Goal: Information Seeking & Learning: Learn about a topic

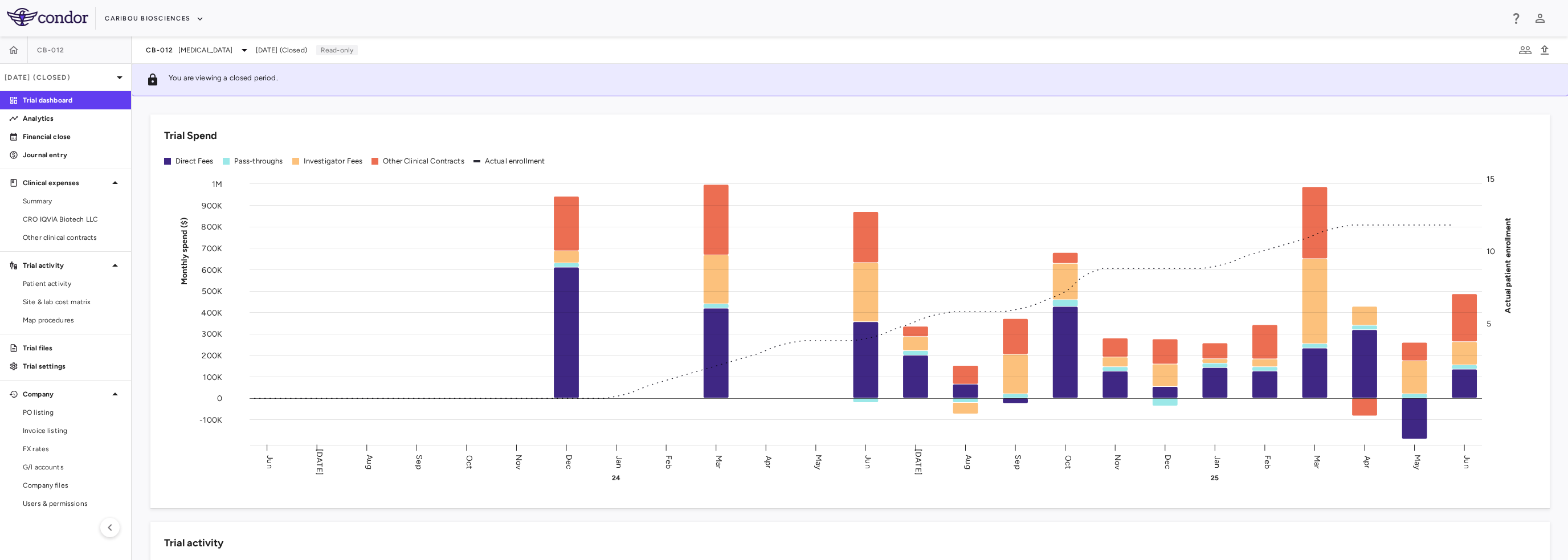
click at [76, 218] on span "CRO IQVIA Biotech LLC" at bounding box center [72, 219] width 99 height 10
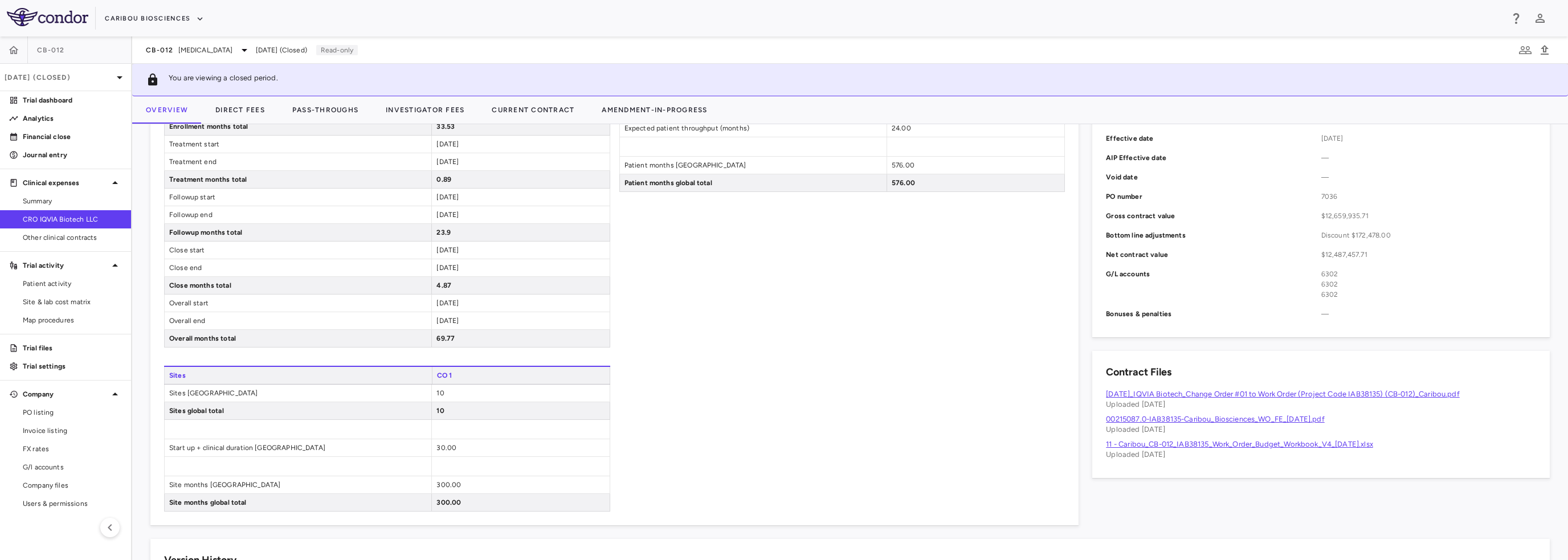
scroll to position [114, 0]
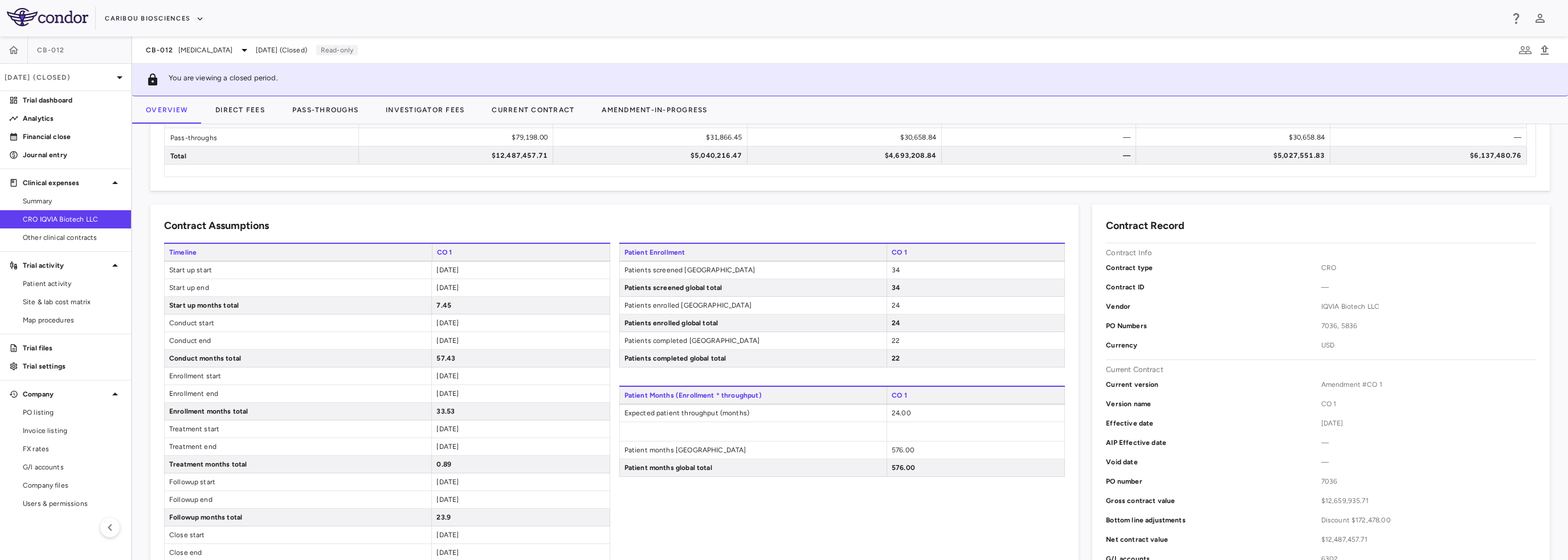
click at [117, 72] on icon at bounding box center [120, 77] width 14 height 14
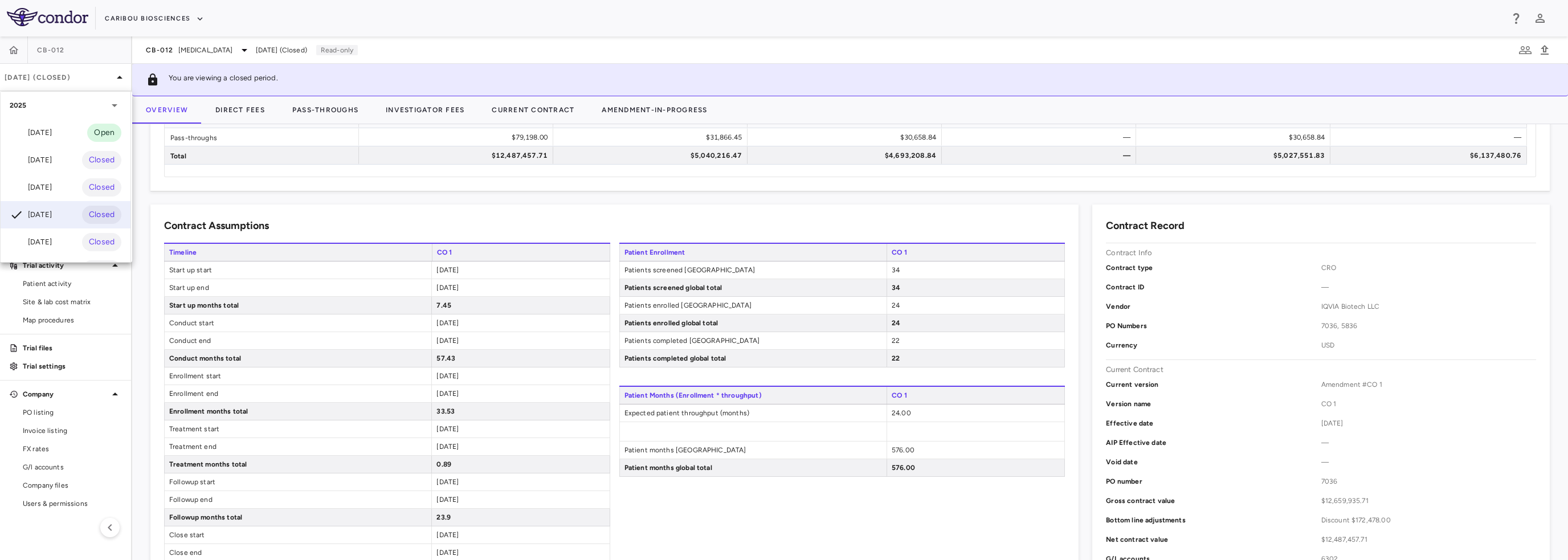
click at [52, 126] on div "[DATE]" at bounding box center [30, 133] width 42 height 14
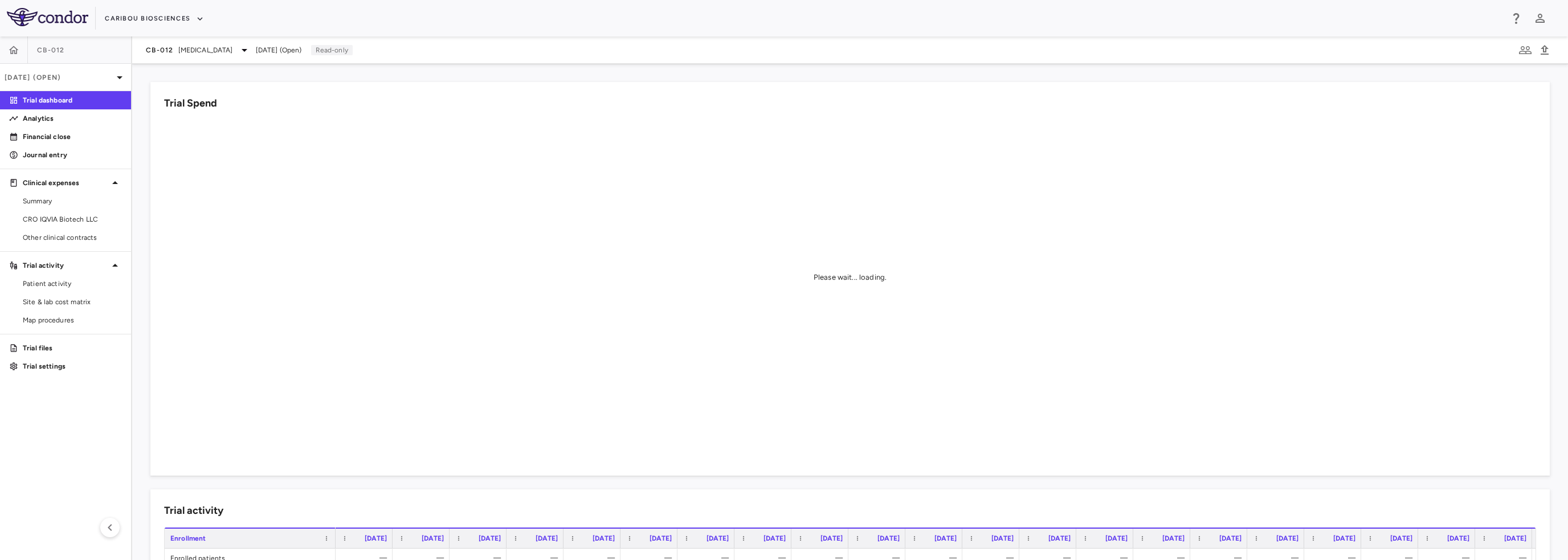
click at [58, 140] on p "Financial close" at bounding box center [72, 136] width 99 height 10
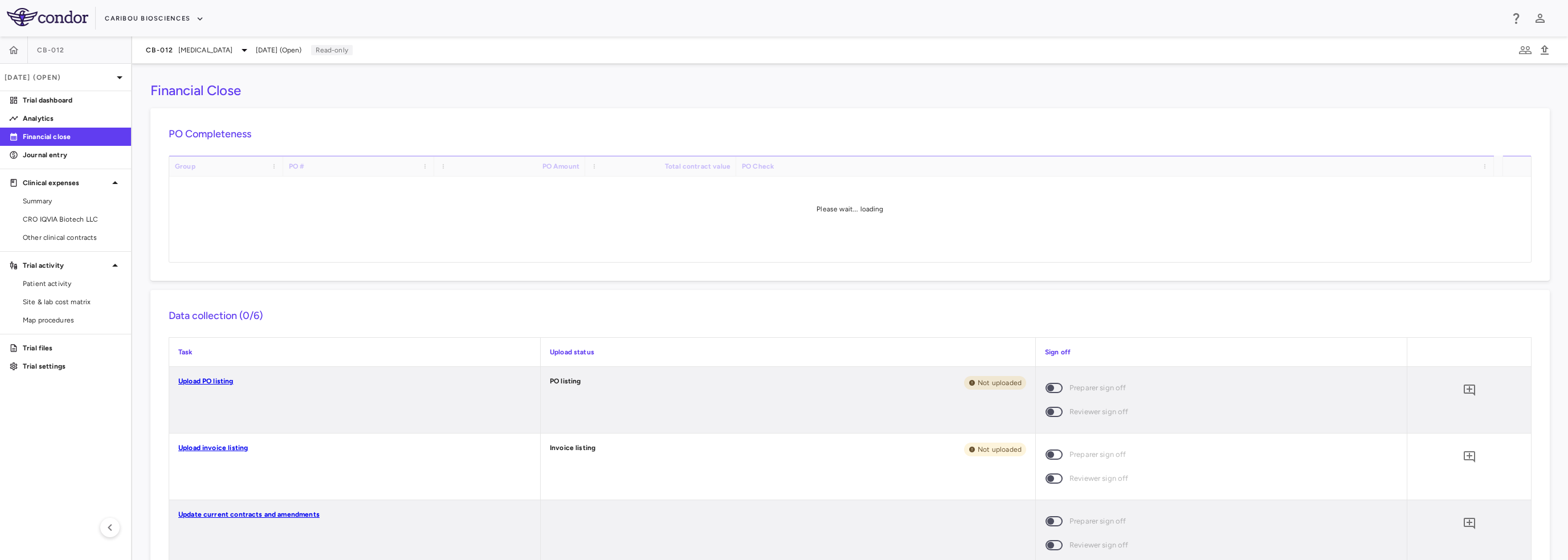
click at [59, 216] on span "CRO IQVIA Biotech LLC" at bounding box center [72, 219] width 99 height 10
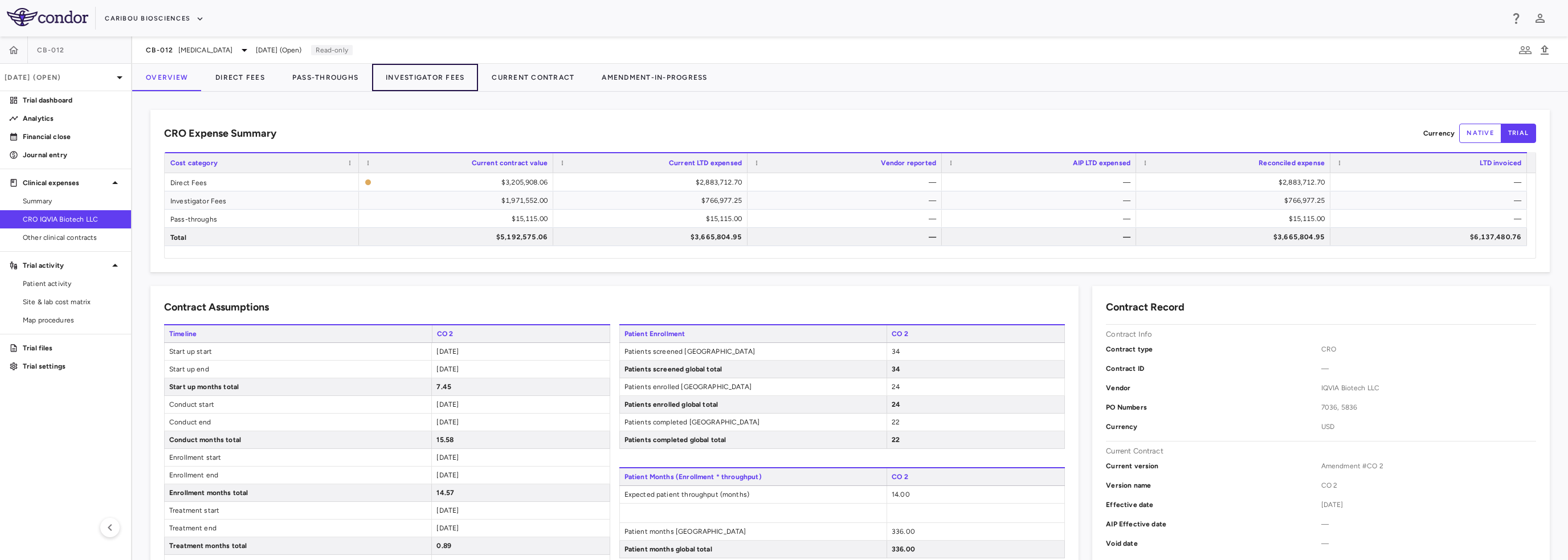
click at [419, 77] on button "Investigator Fees" at bounding box center [425, 77] width 106 height 27
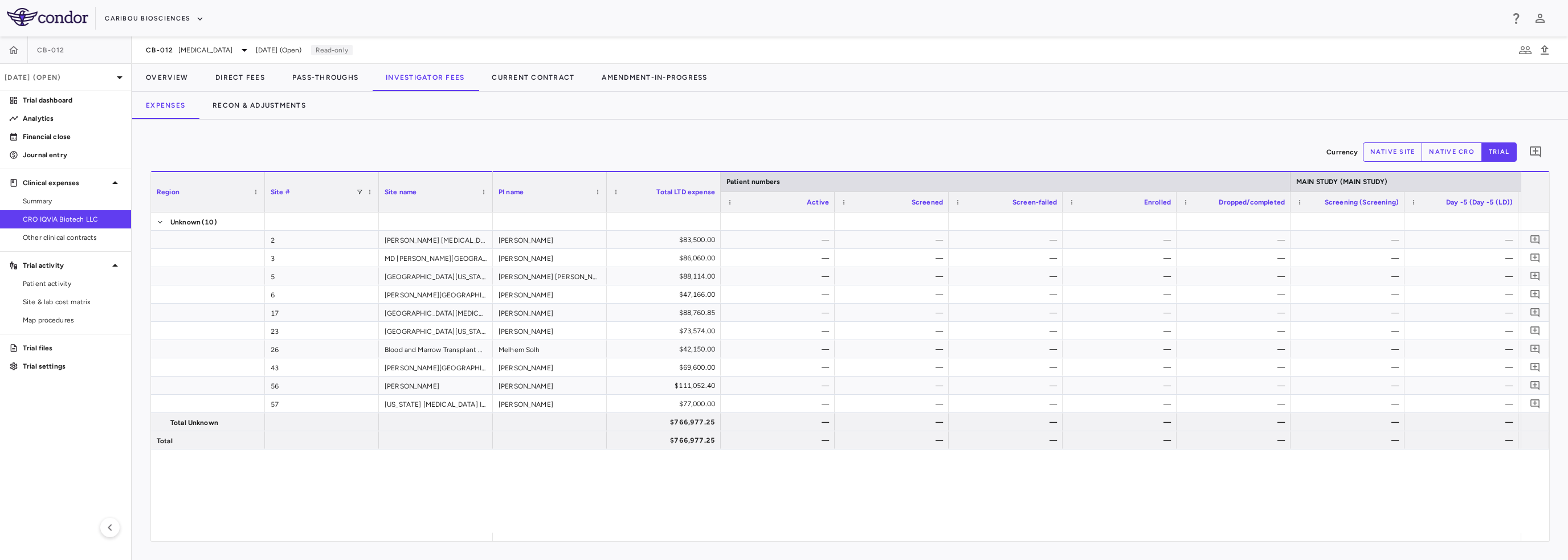
click at [233, 49] on span "[MEDICAL_DATA]" at bounding box center [206, 50] width 55 height 10
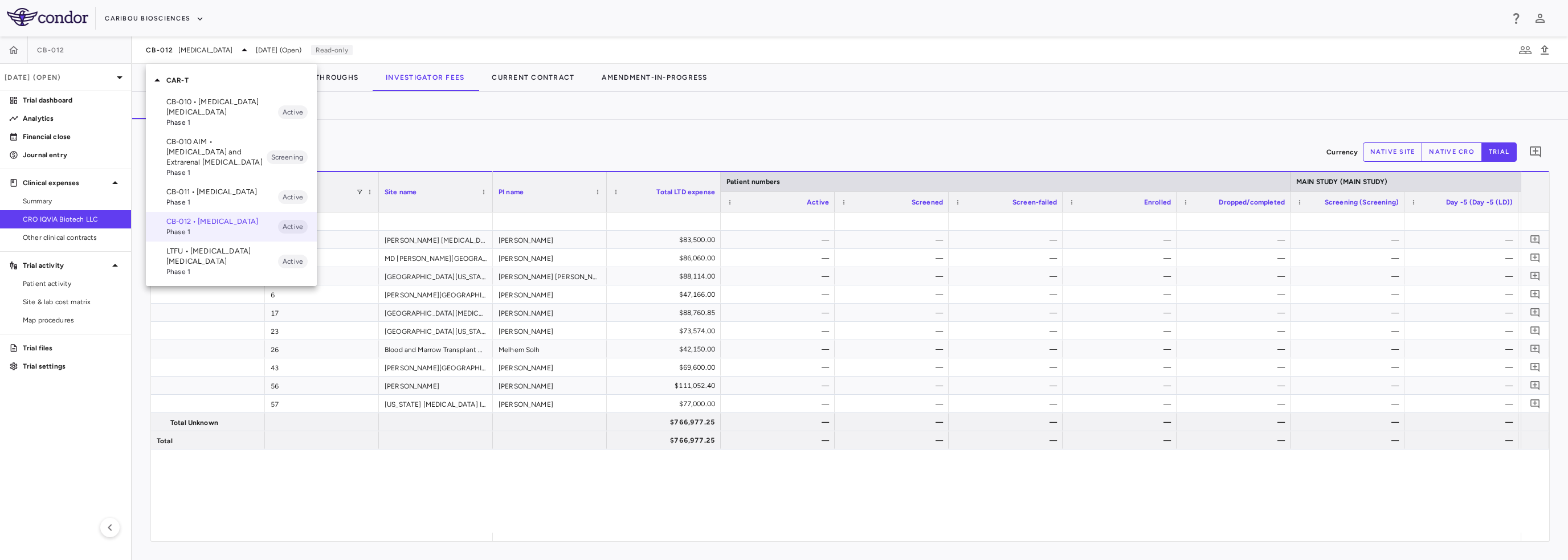
click at [121, 76] on div at bounding box center [784, 280] width 1568 height 560
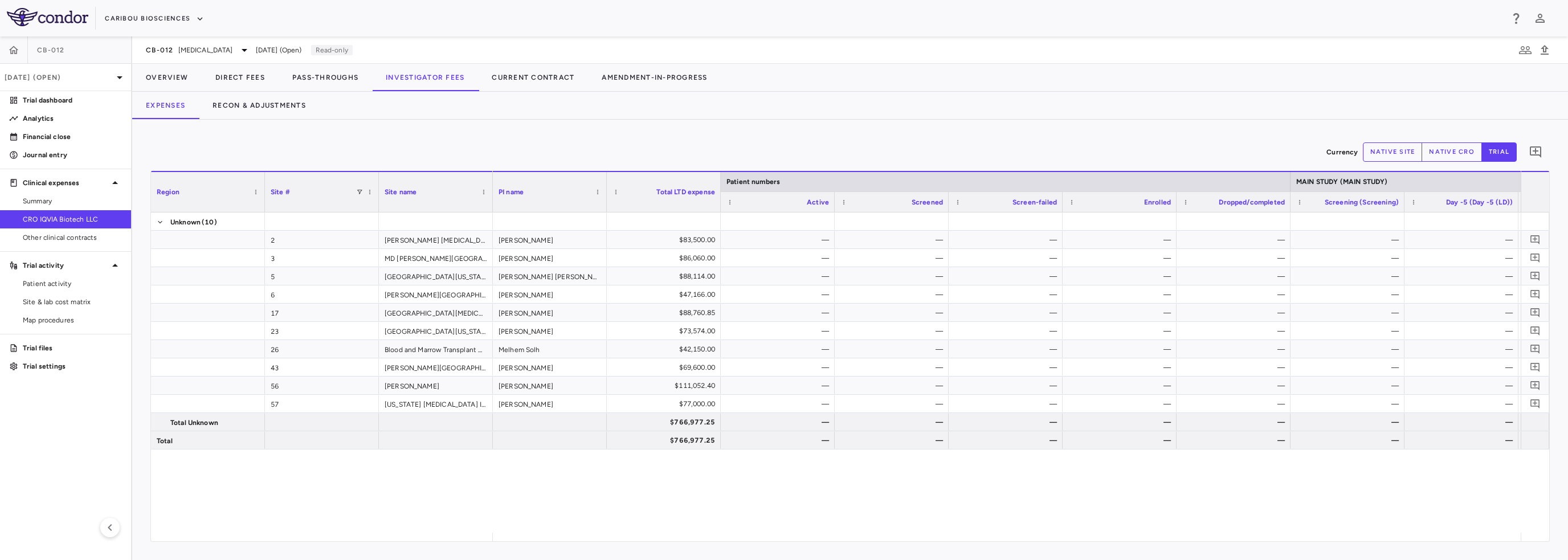
click at [116, 76] on icon at bounding box center [120, 77] width 14 height 14
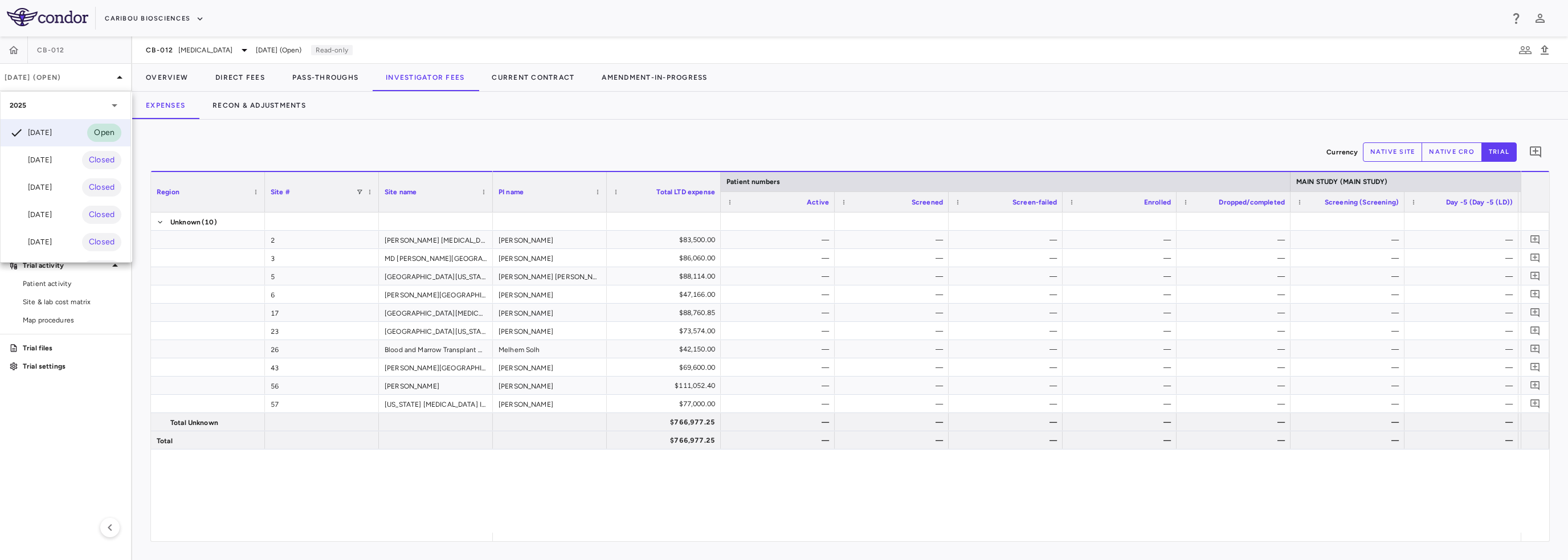
click at [51, 207] on div "Jun 2025 Closed" at bounding box center [65, 214] width 130 height 27
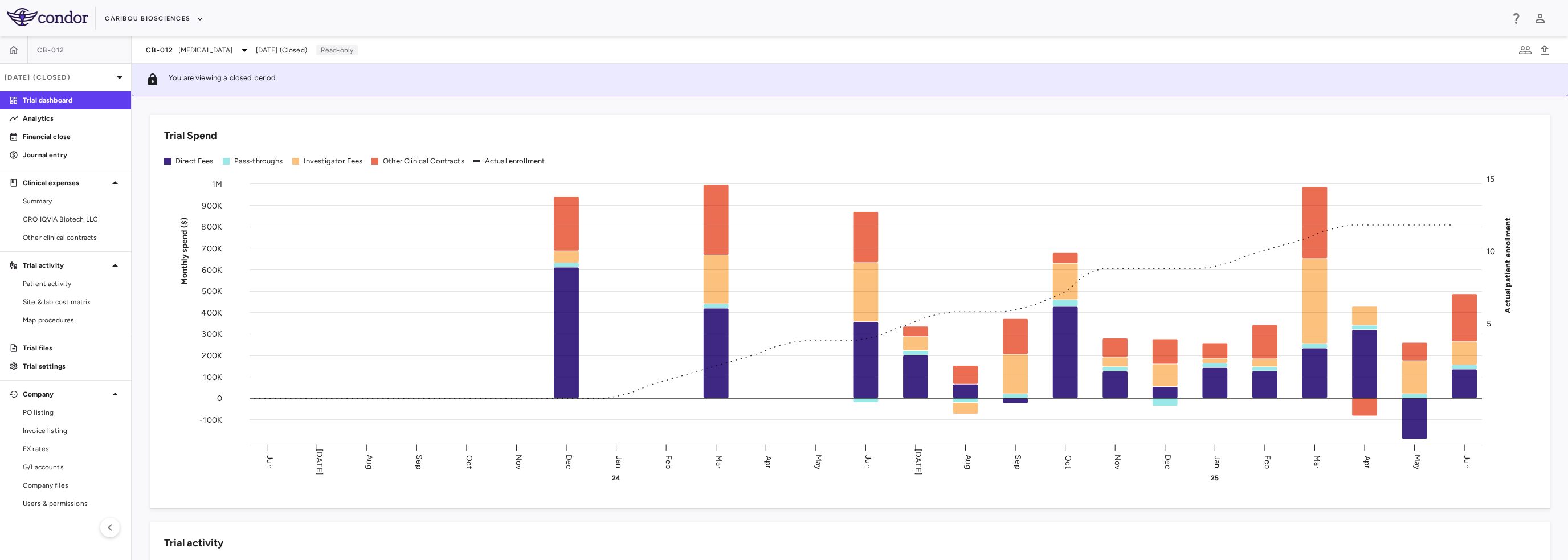
click at [67, 221] on span "CRO IQVIA Biotech LLC" at bounding box center [72, 219] width 99 height 10
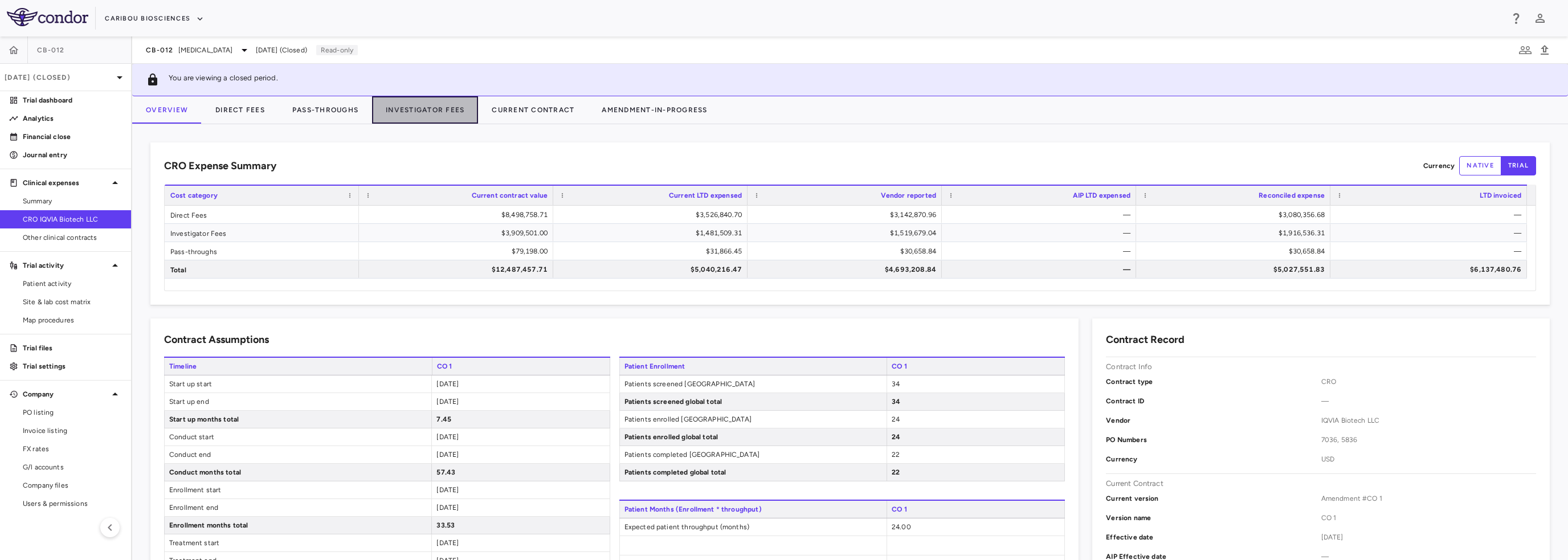
click at [412, 116] on button "Investigator Fees" at bounding box center [425, 110] width 106 height 27
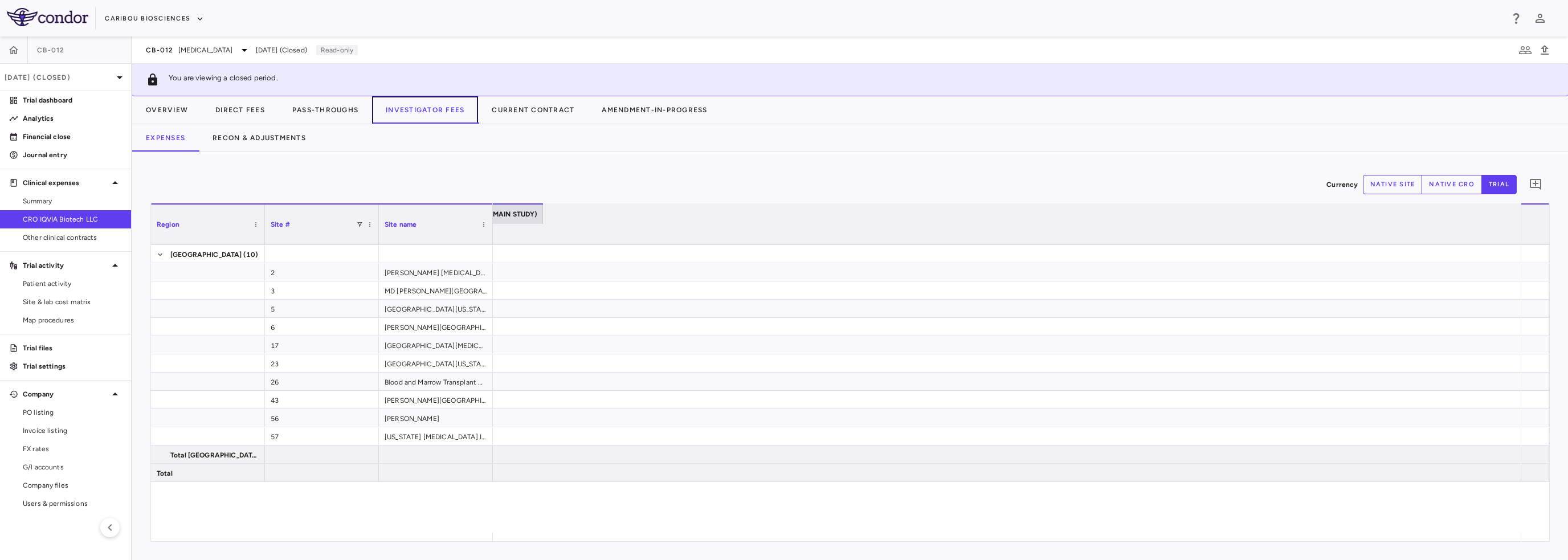
scroll to position [0, 2334]
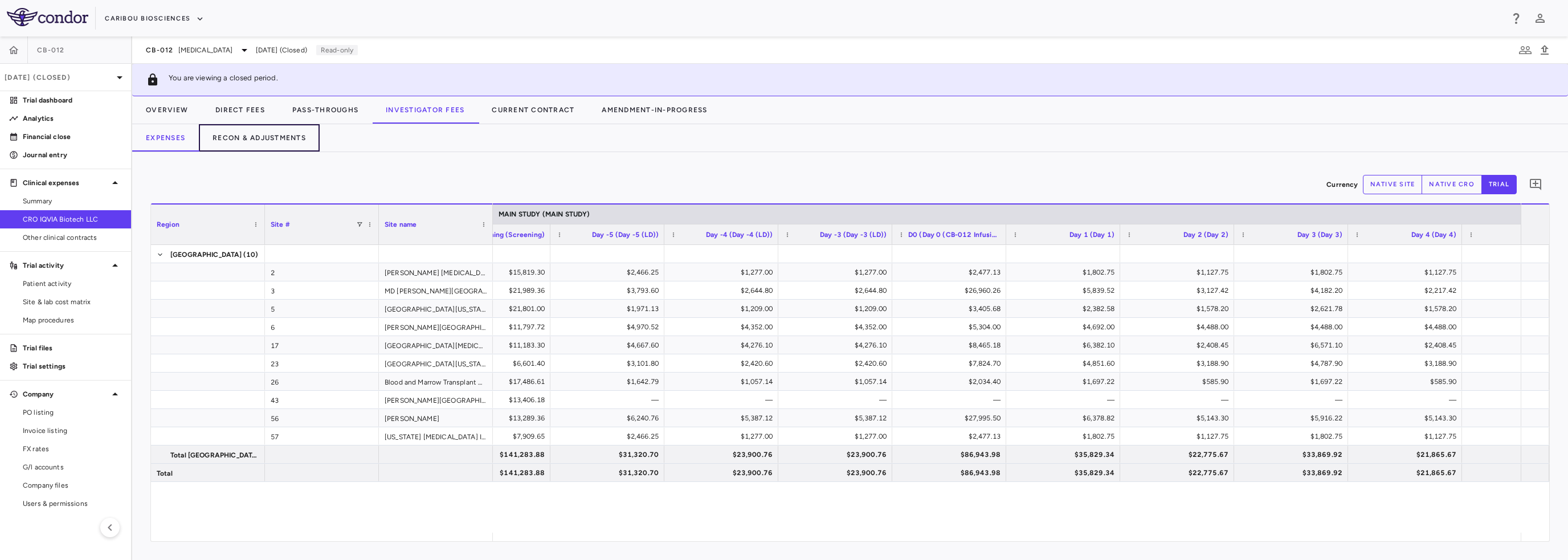
click at [270, 149] on button "Recon & Adjustments" at bounding box center [259, 138] width 121 height 27
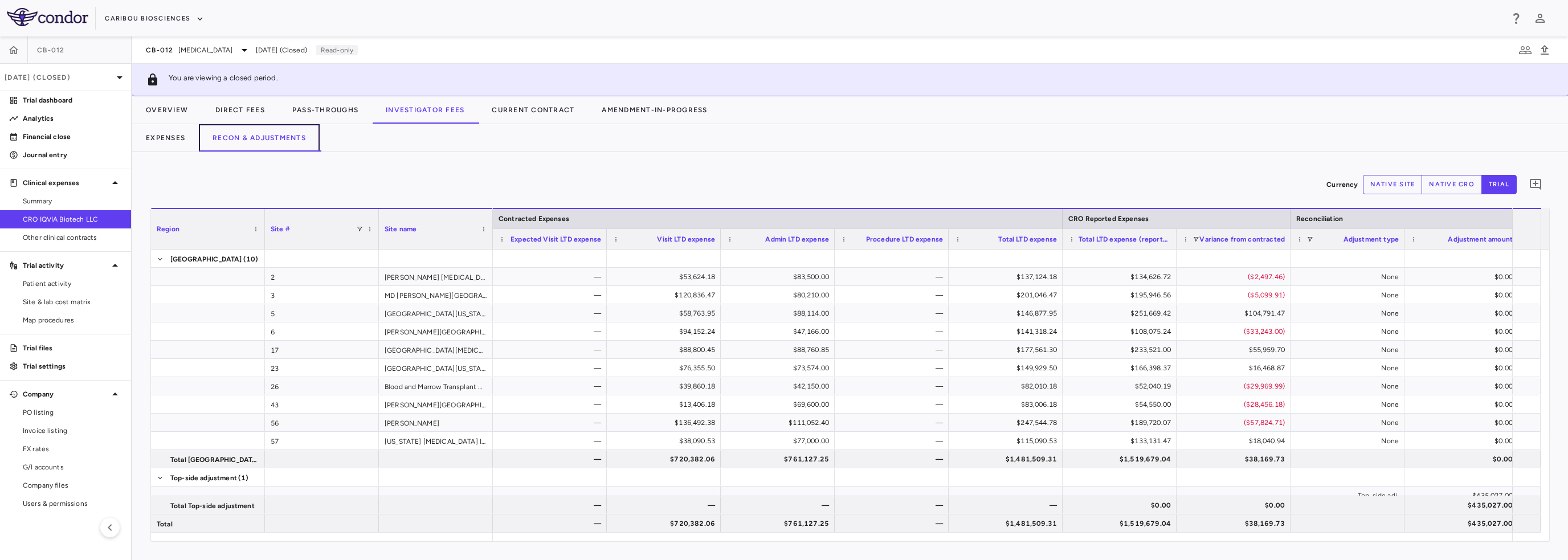
scroll to position [0, 9]
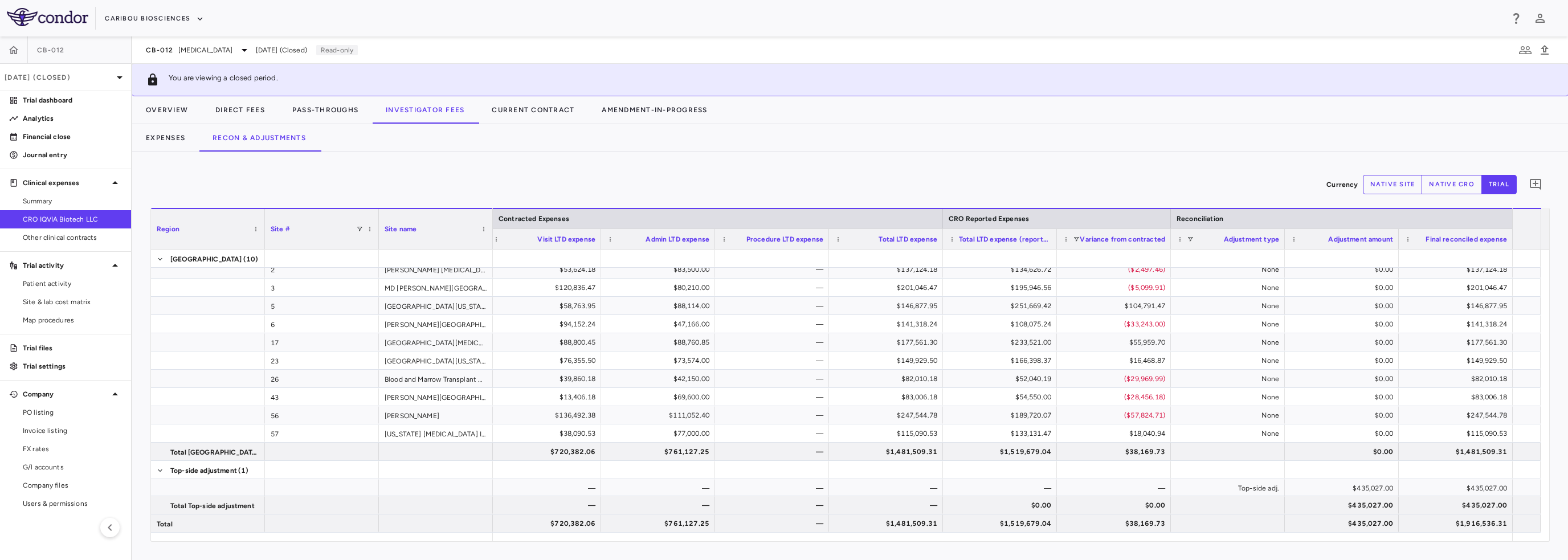
drag, startPoint x: 774, startPoint y: 542, endPoint x: 664, endPoint y: 533, distance: 110.4
click at [664, 533] on div "Region Drag here to set column labels Region Site # Site name 2 3" at bounding box center [850, 375] width 1399 height 334
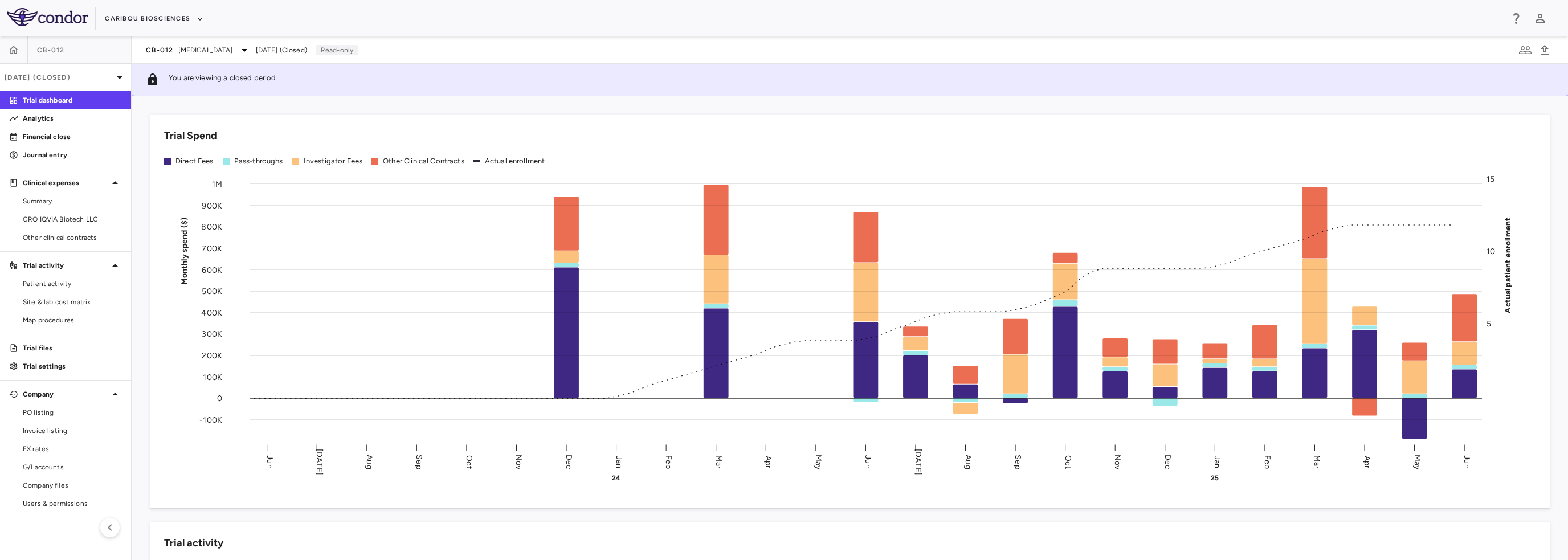
click at [34, 79] on p "[DATE] (Closed)" at bounding box center [58, 77] width 108 height 10
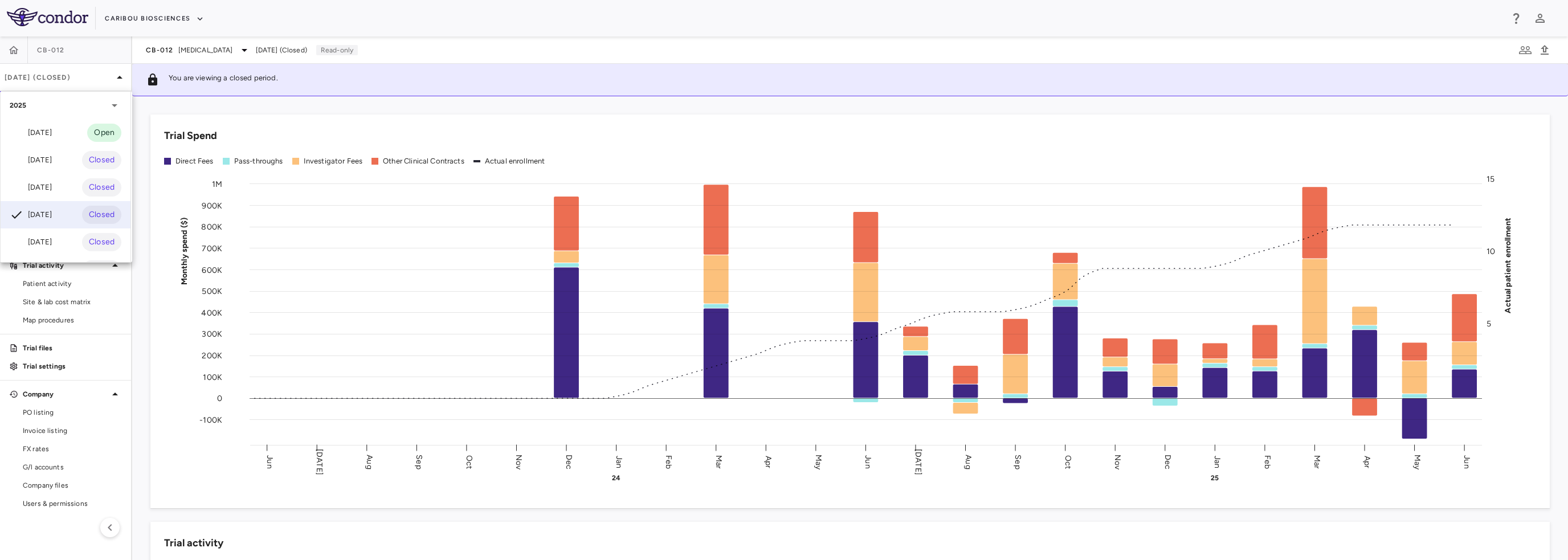
click at [48, 164] on div "[DATE]" at bounding box center [30, 160] width 42 height 14
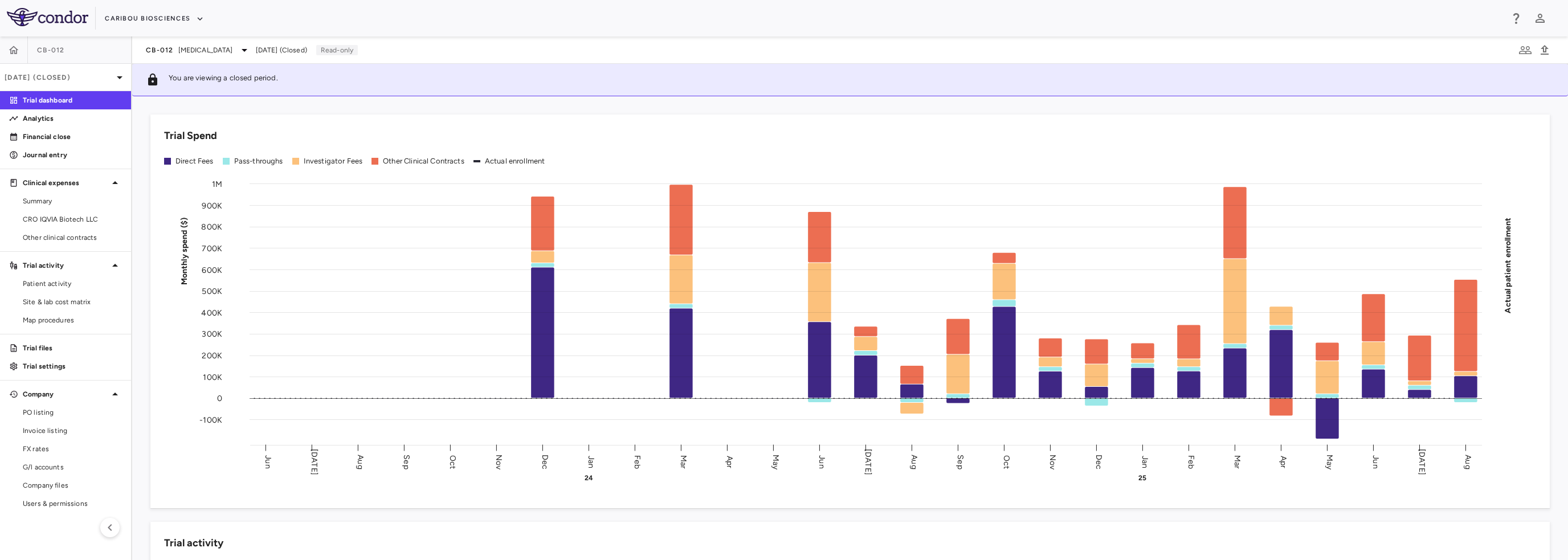
click at [48, 196] on span "Summary" at bounding box center [72, 201] width 99 height 10
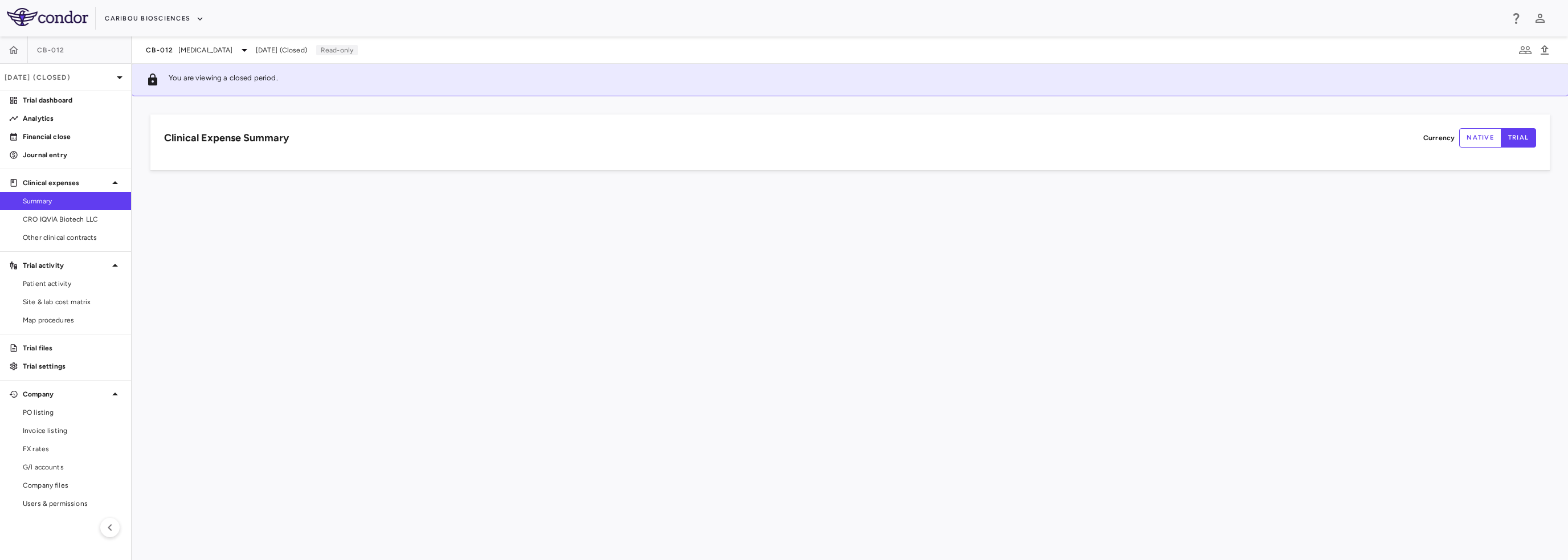
click at [70, 220] on span "CRO IQVIA Biotech LLC" at bounding box center [72, 219] width 99 height 10
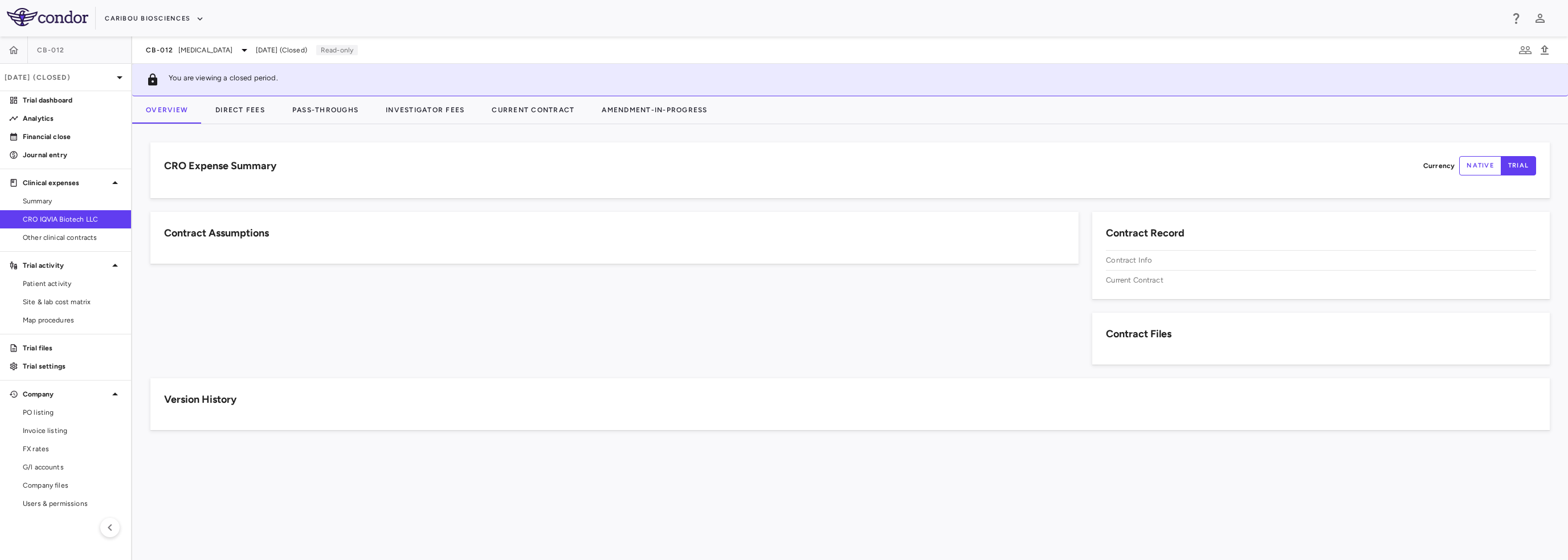
click at [69, 234] on span "Other clinical contracts" at bounding box center [72, 237] width 99 height 10
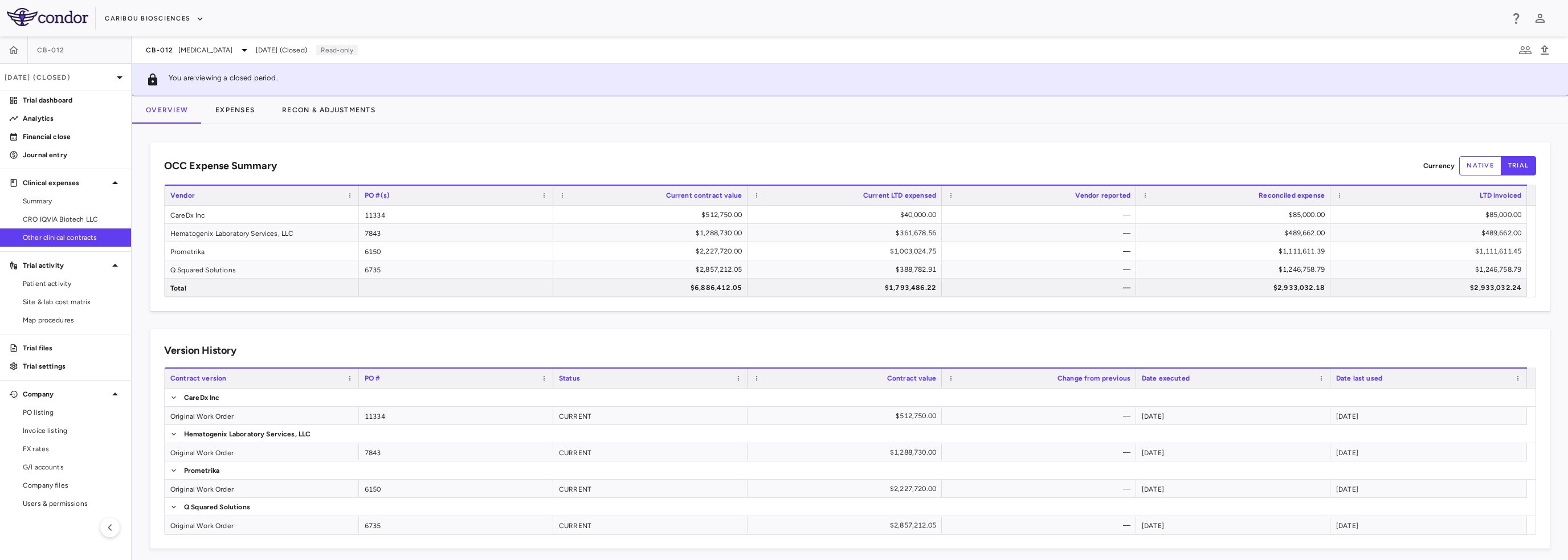
click at [106, 66] on div "[DATE] (Closed)" at bounding box center [65, 77] width 131 height 27
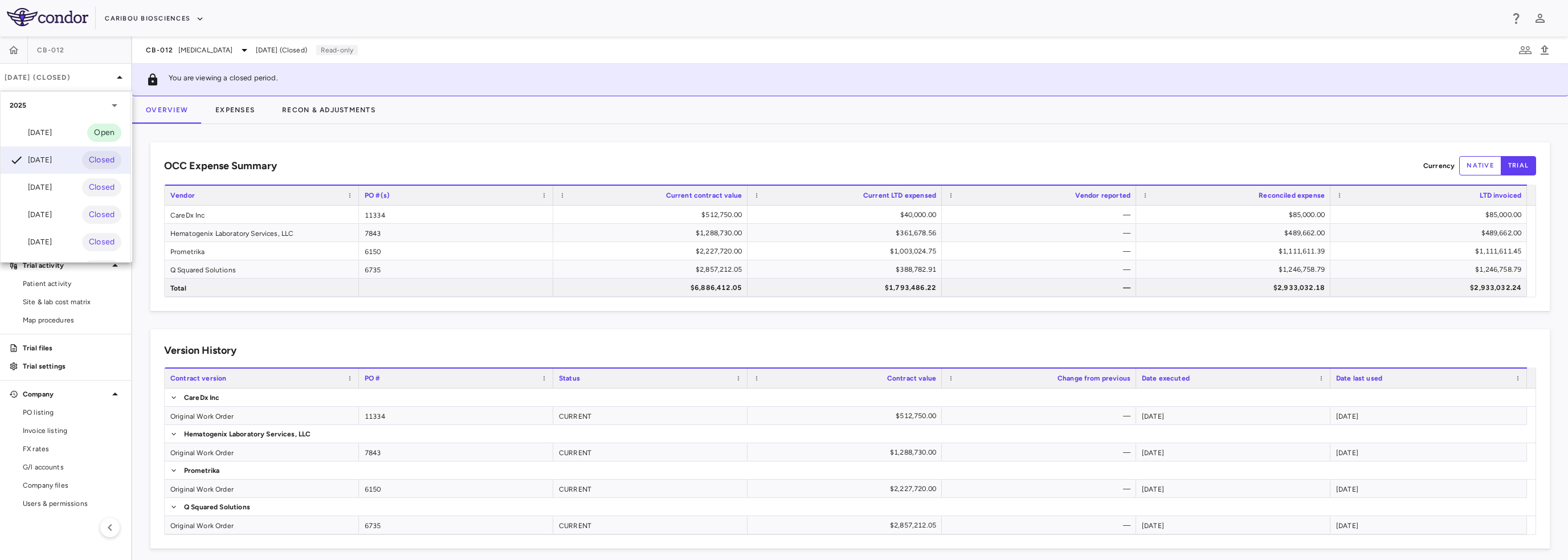
click at [193, 55] on div at bounding box center [784, 280] width 1568 height 560
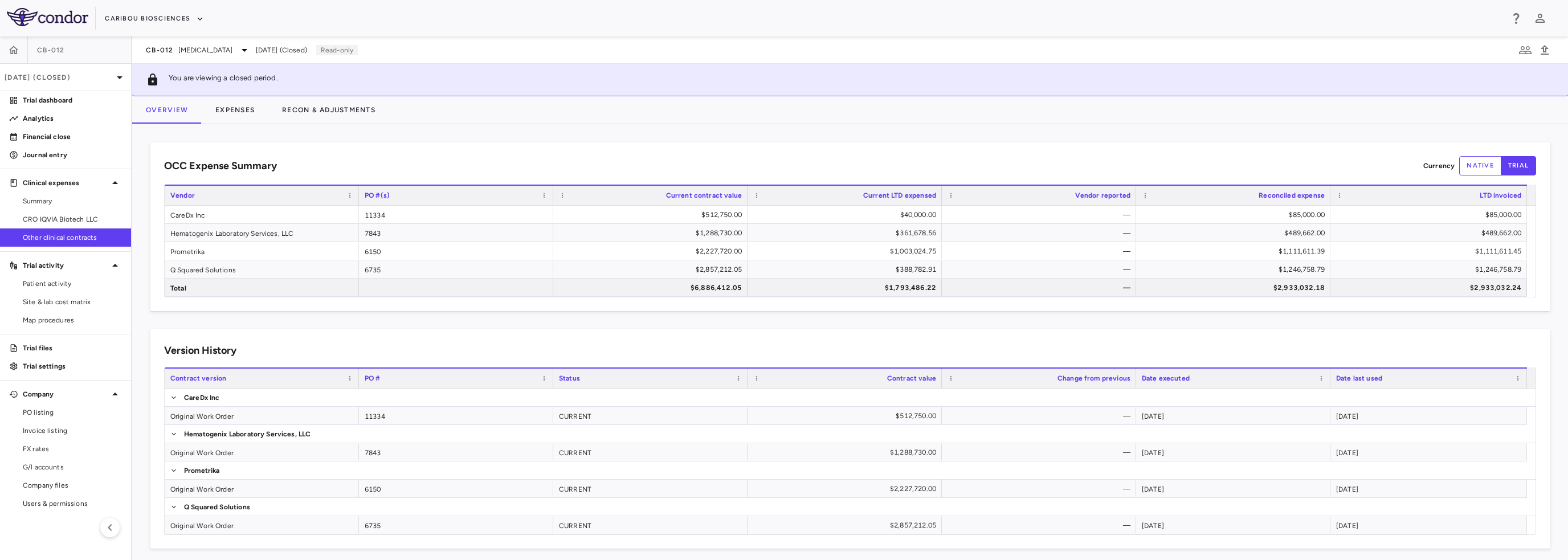
click at [194, 49] on span "[MEDICAL_DATA]" at bounding box center [206, 50] width 55 height 10
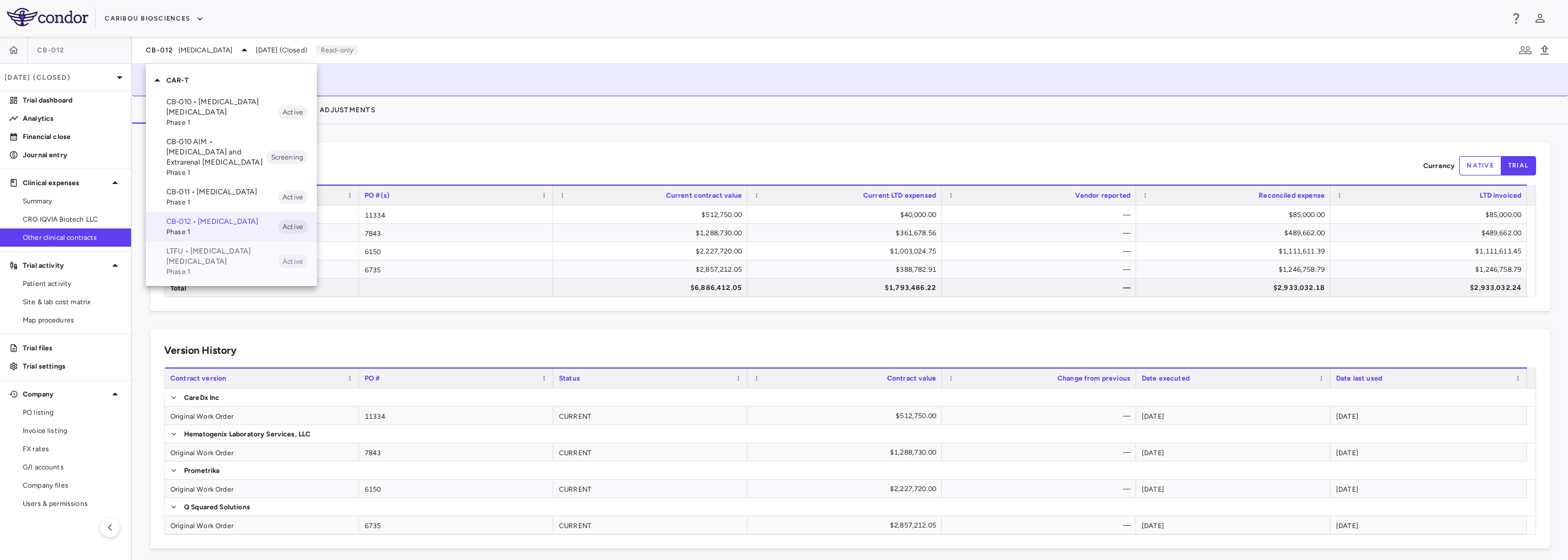
click at [180, 266] on p "LTFU • [MEDICAL_DATA] [MEDICAL_DATA]" at bounding box center [222, 256] width 112 height 20
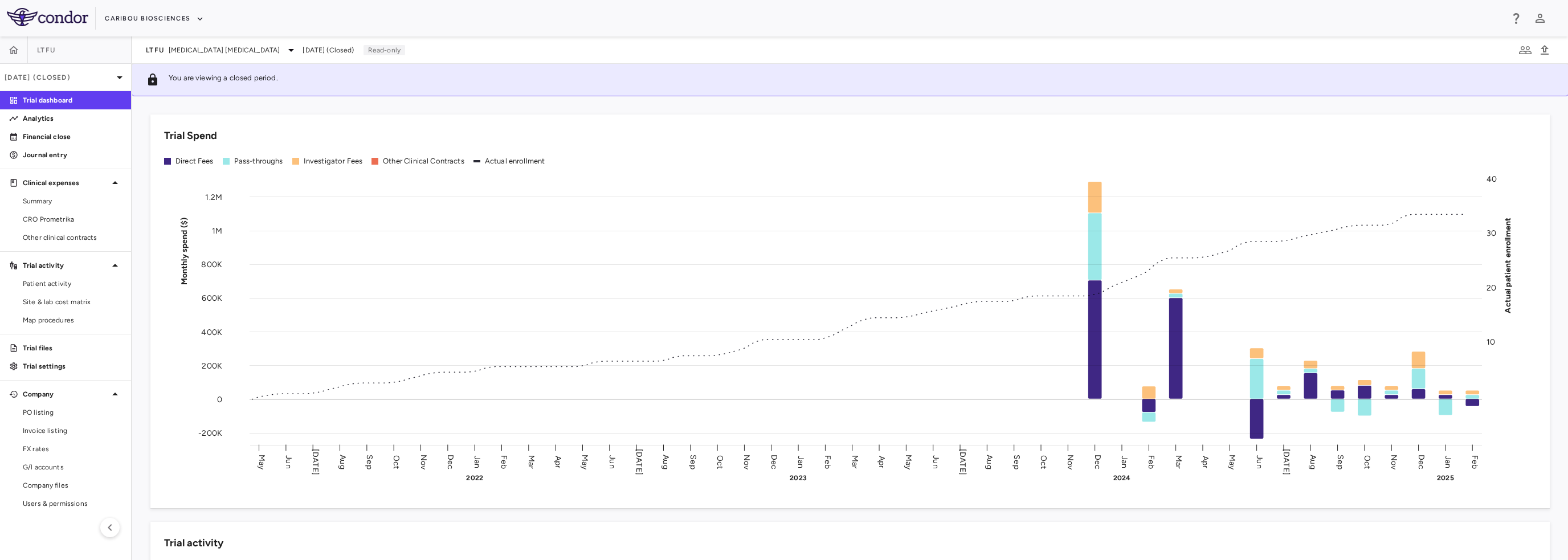
click at [85, 70] on div "[DATE] (Closed)" at bounding box center [65, 77] width 131 height 27
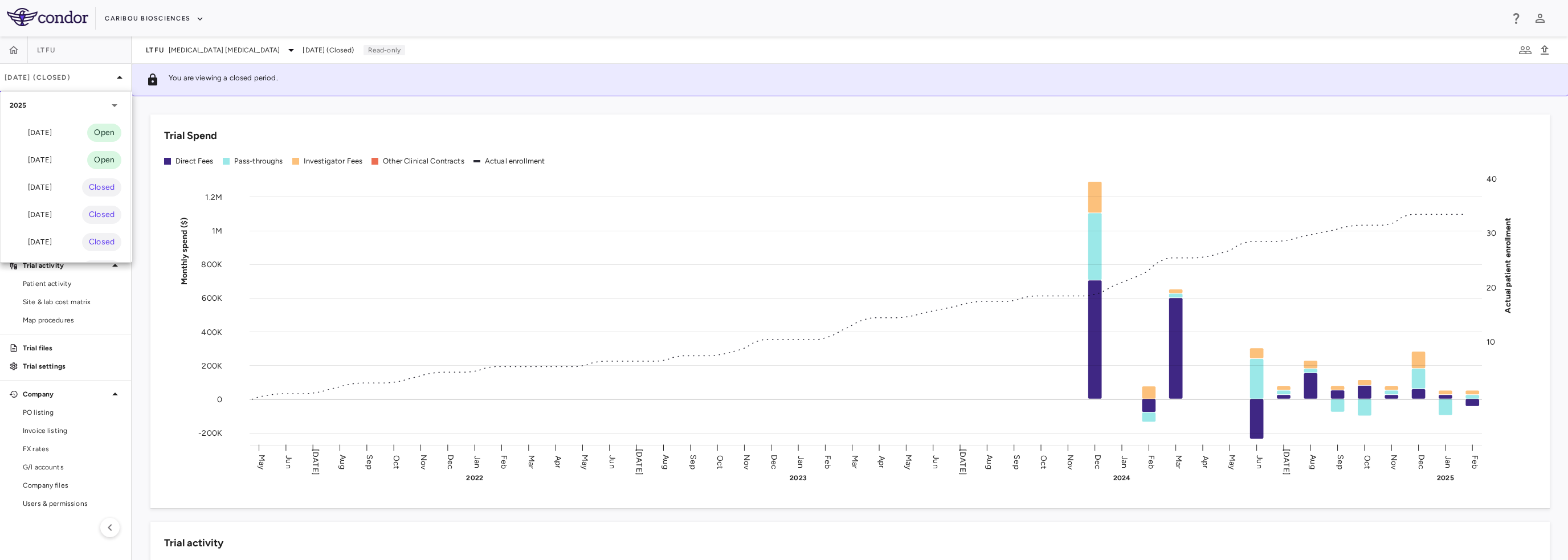
click at [40, 166] on div "[DATE]" at bounding box center [30, 160] width 42 height 14
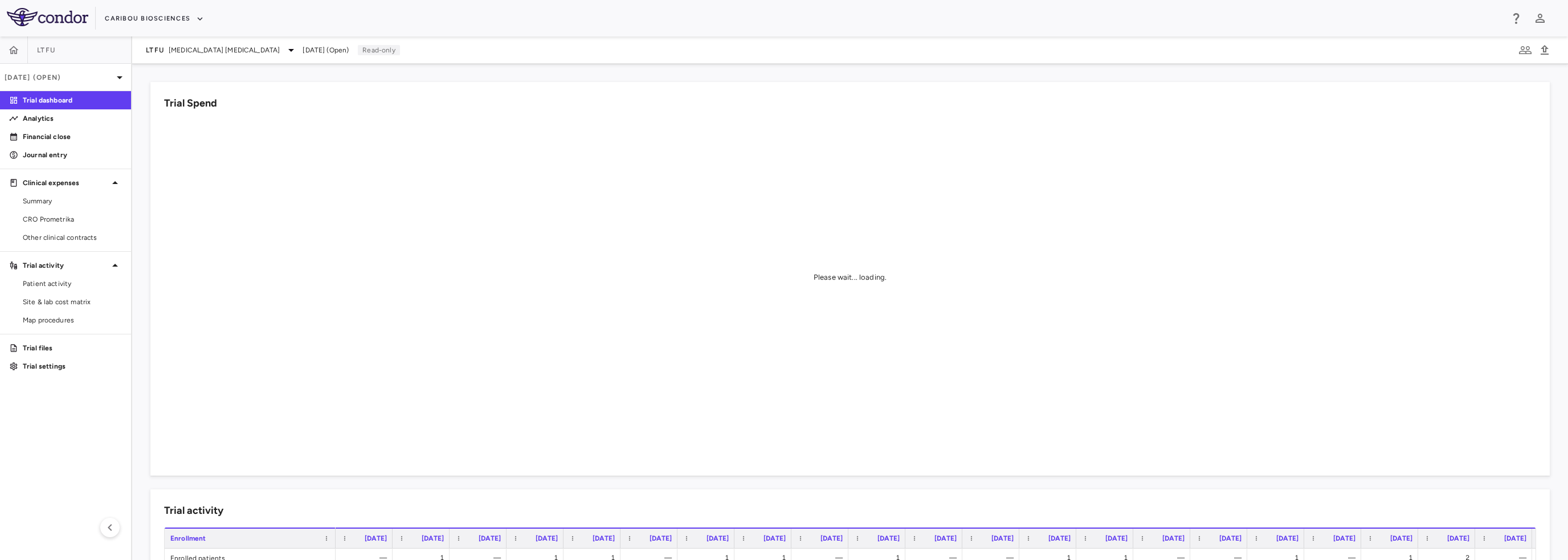
click at [75, 218] on span "CRO Prometrika" at bounding box center [72, 219] width 99 height 10
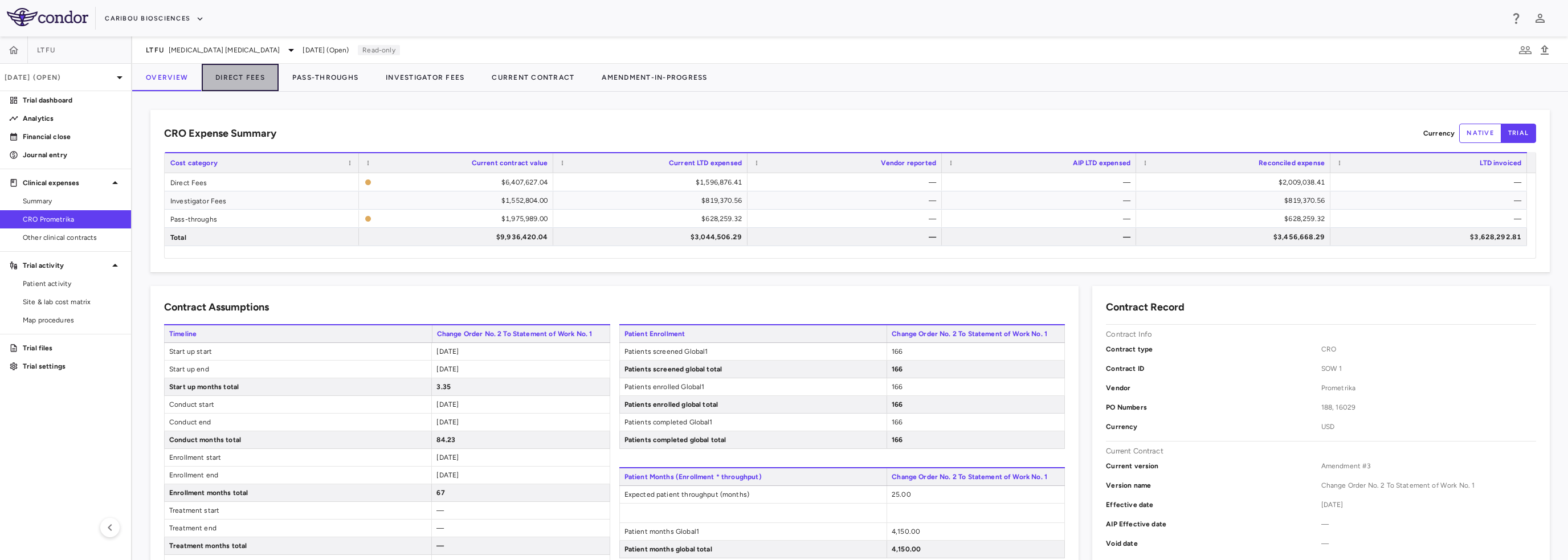
click at [242, 81] on button "Direct Fees" at bounding box center [240, 77] width 77 height 27
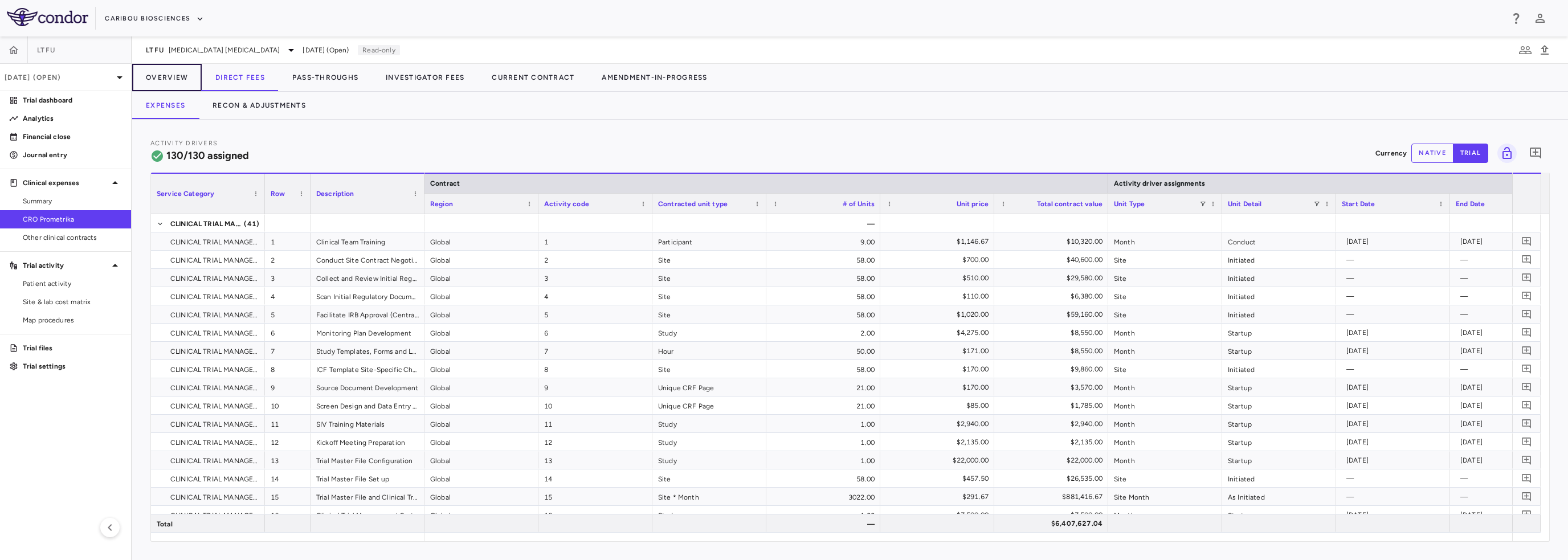
click at [173, 81] on button "Overview" at bounding box center [167, 77] width 70 height 27
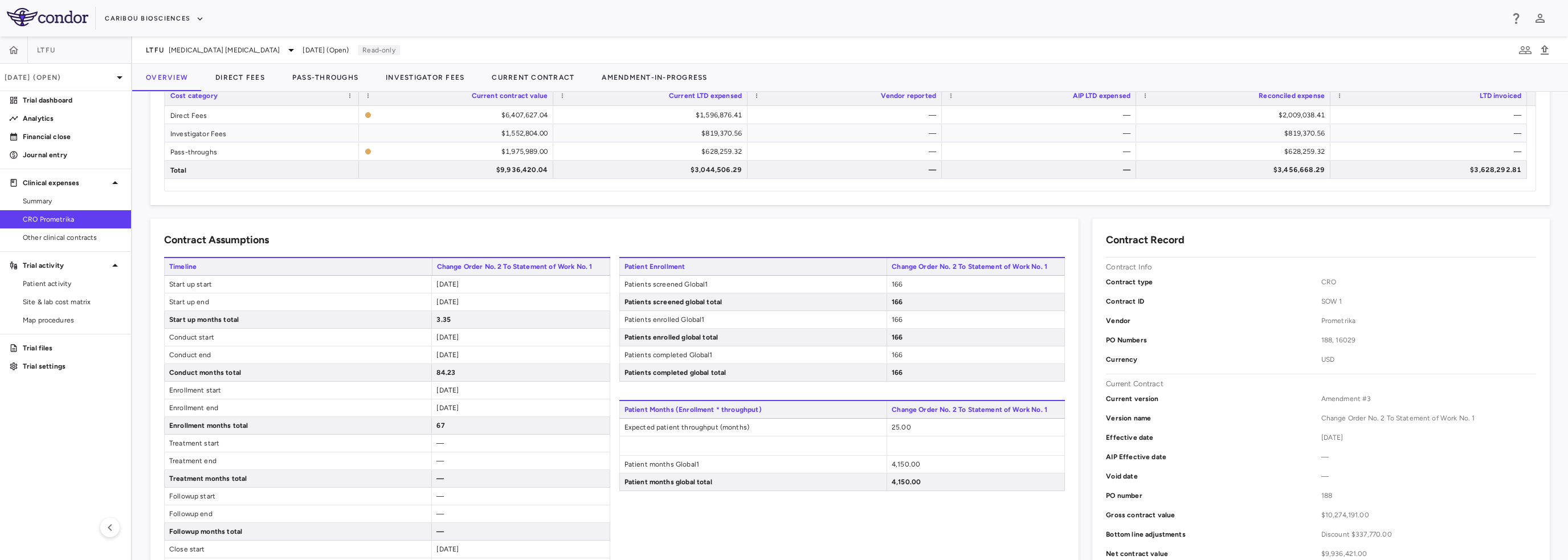
scroll to position [228, 0]
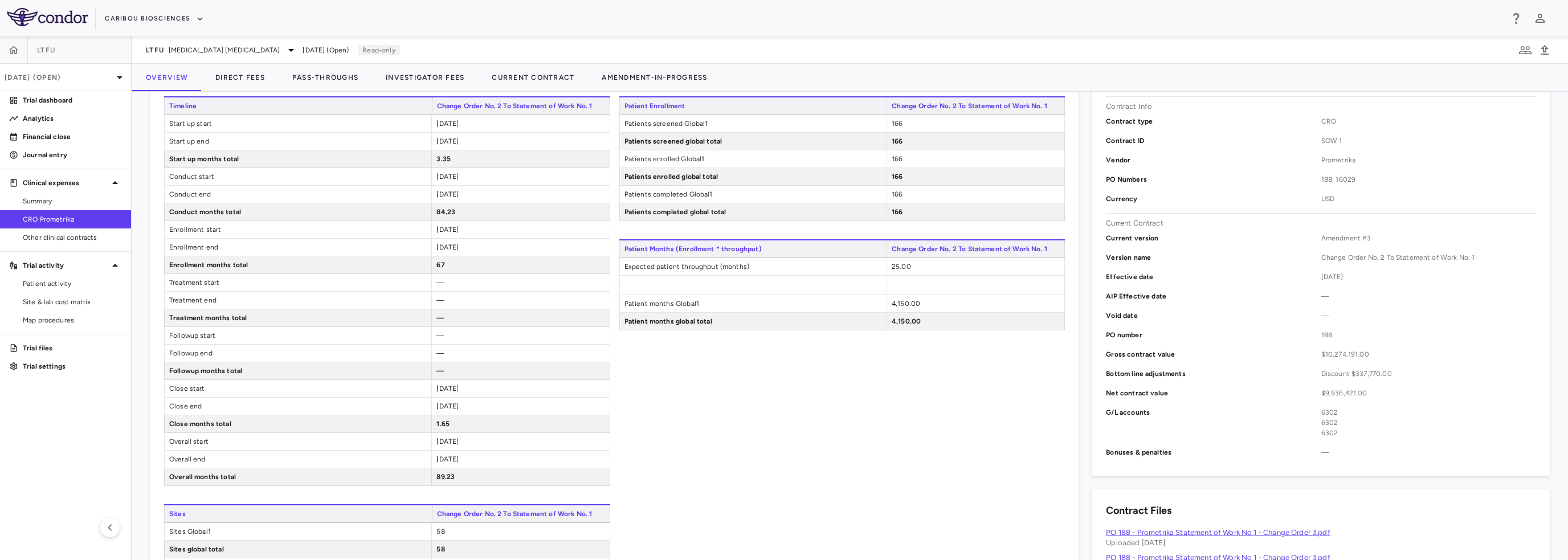
click at [761, 474] on div "Patient Enrollment Change Order No. 2 To Statement of Work No. 1 Patients scree…" at bounding box center [842, 373] width 446 height 554
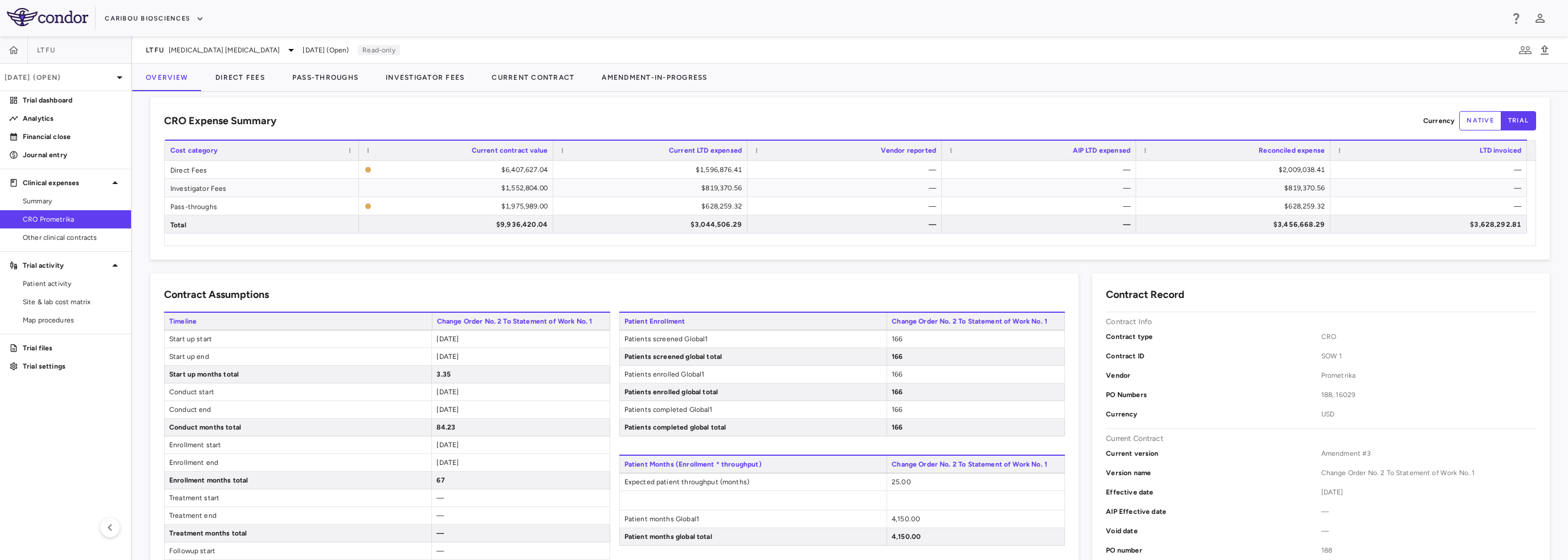
scroll to position [0, 0]
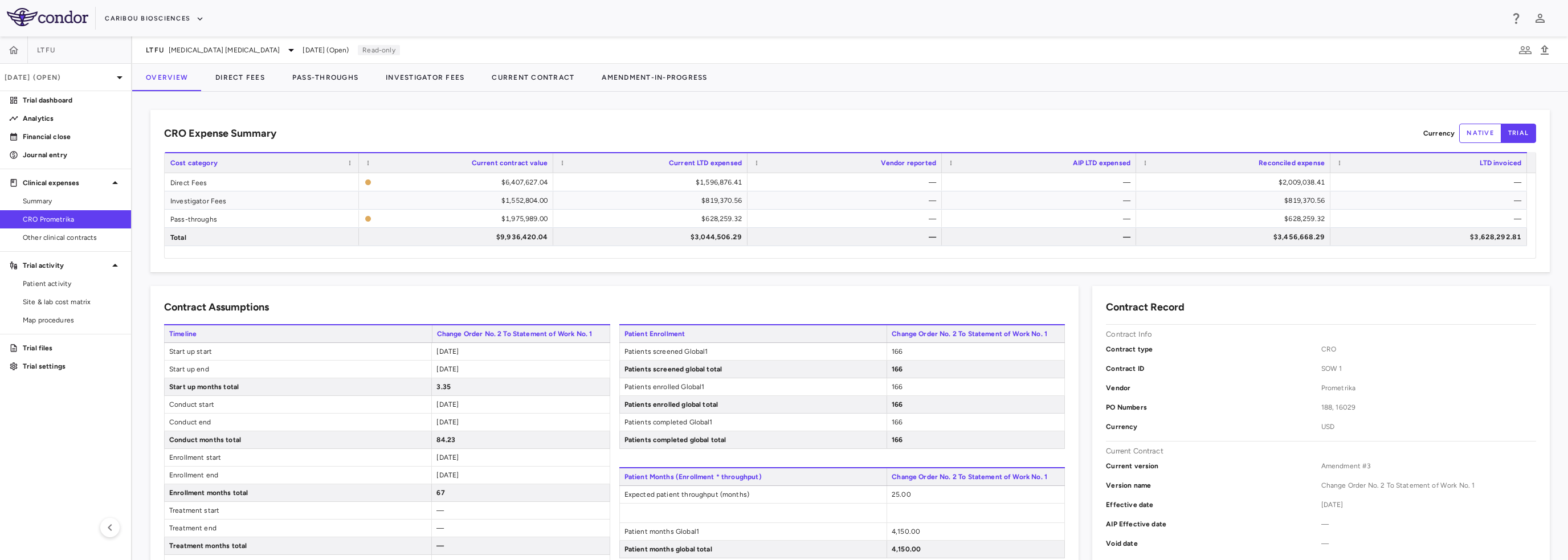
click at [721, 141] on div "CRO Expense Summary Currency native trial" at bounding box center [850, 133] width 1372 height 20
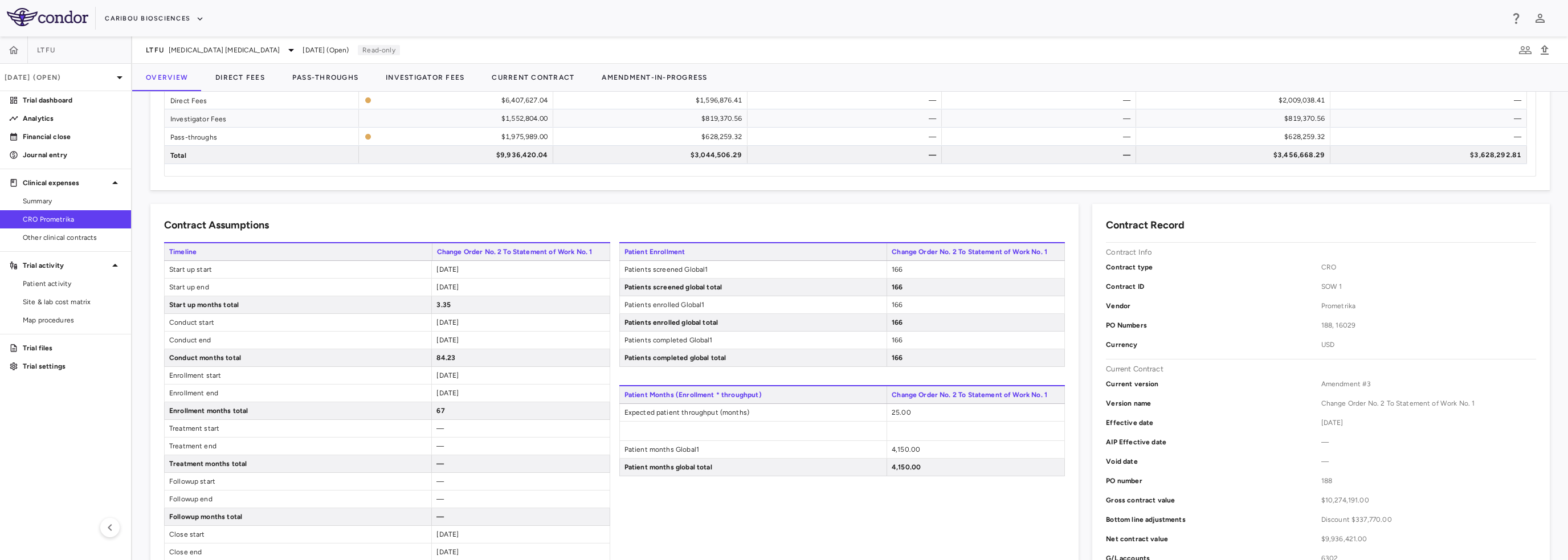
scroll to position [171, 0]
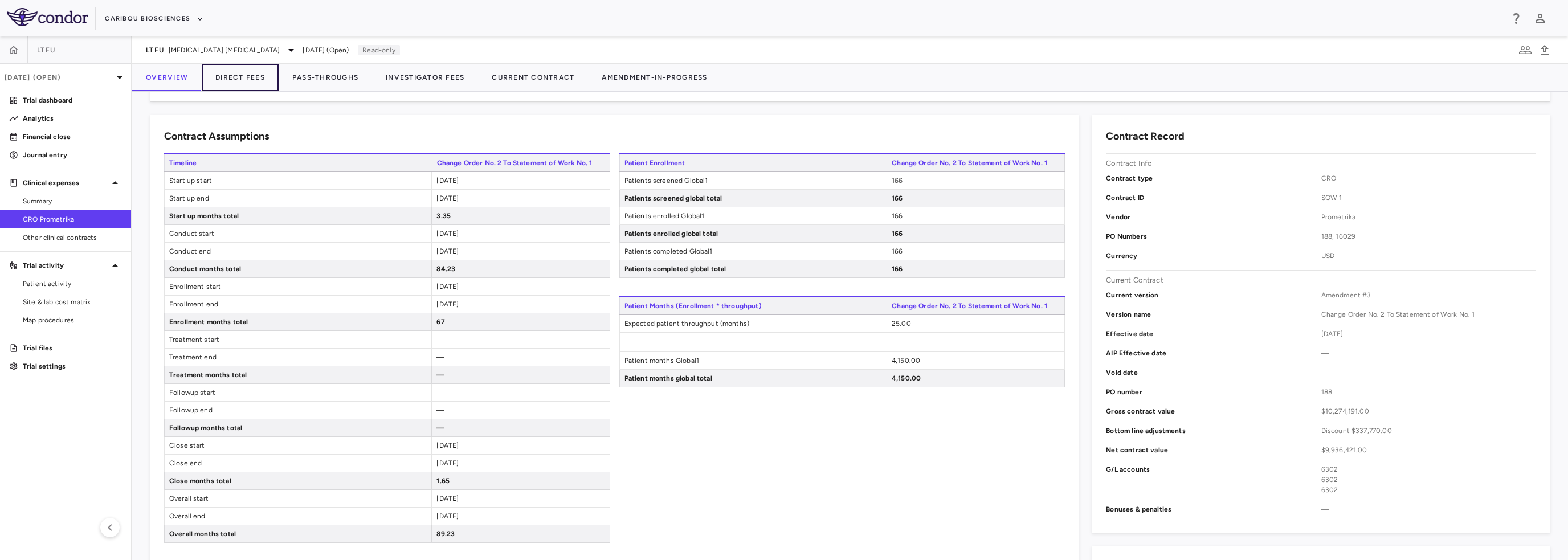
click at [249, 75] on button "Direct Fees" at bounding box center [240, 77] width 77 height 27
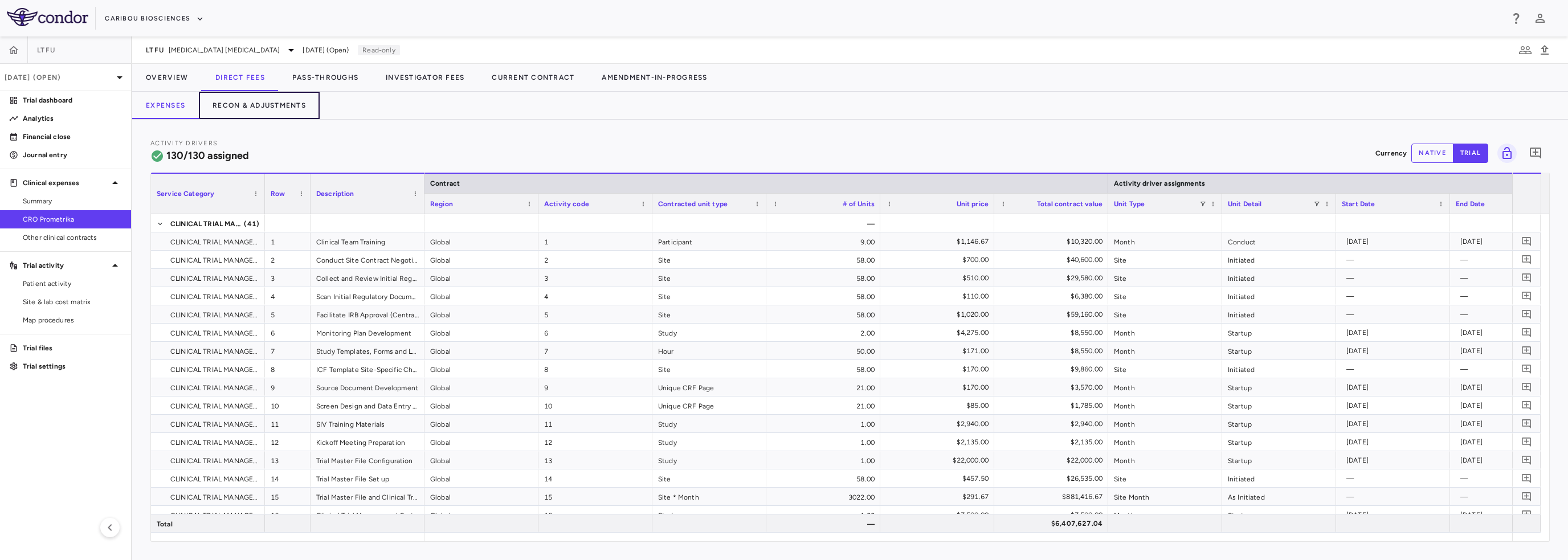
click at [273, 107] on button "Recon & Adjustments" at bounding box center [259, 105] width 121 height 27
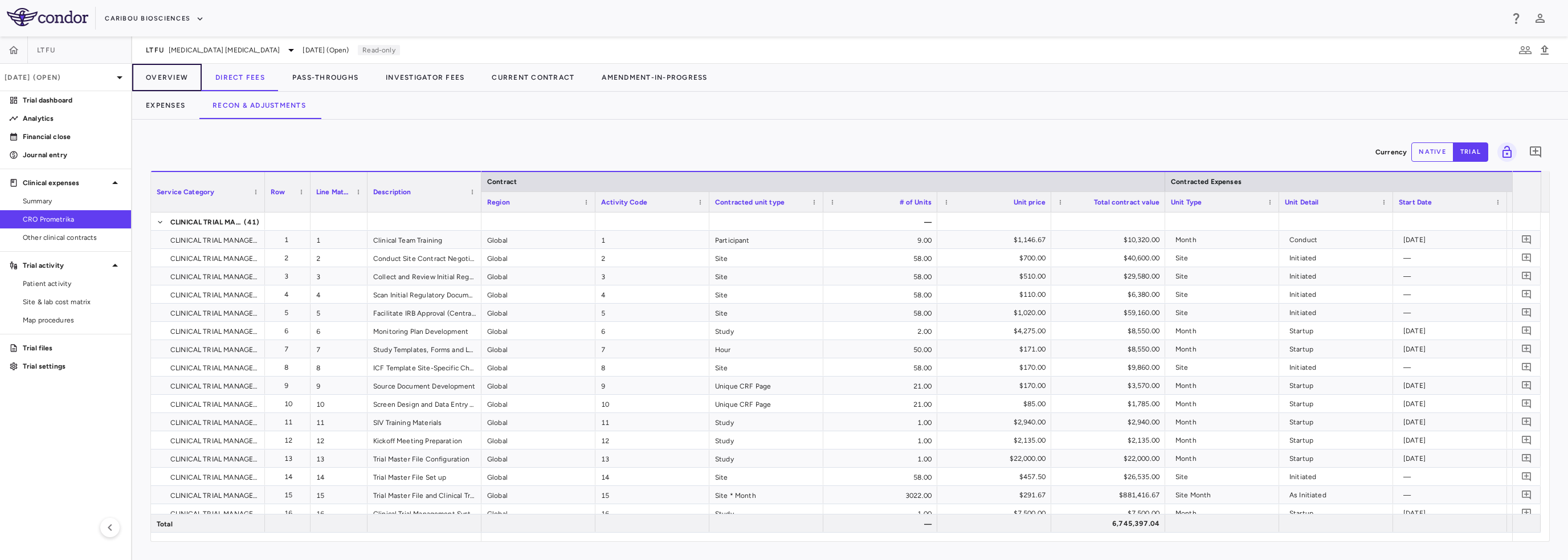
click at [174, 77] on button "Overview" at bounding box center [167, 77] width 70 height 27
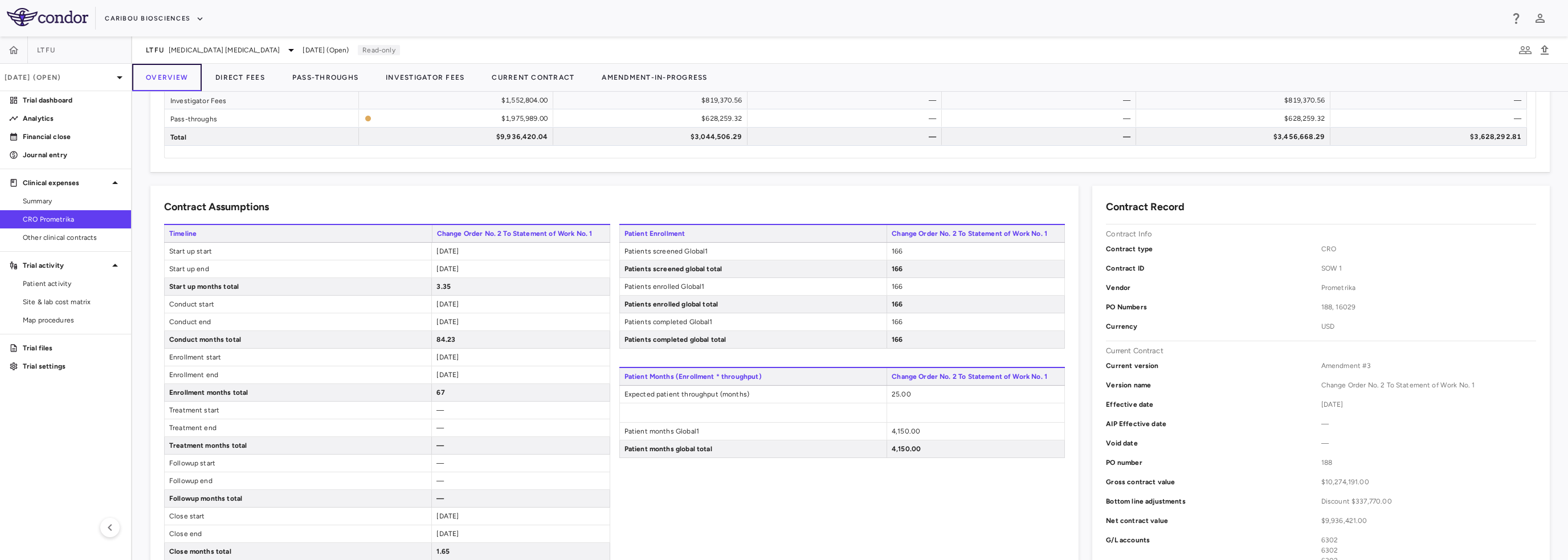
scroll to position [114, 0]
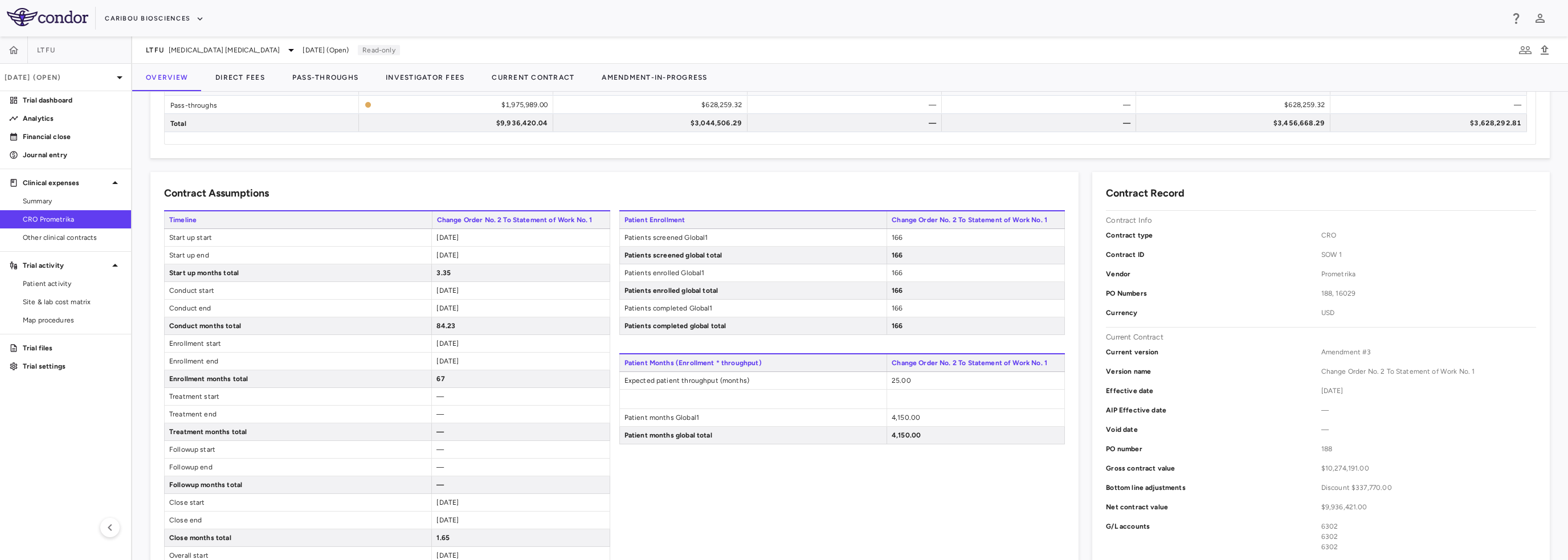
drag, startPoint x: 385, startPoint y: 244, endPoint x: 363, endPoint y: 230, distance: 26.1
click at [363, 230] on span "Start up start" at bounding box center [298, 237] width 266 height 17
click at [172, 236] on span "Start up start" at bounding box center [298, 237] width 266 height 17
drag, startPoint x: 183, startPoint y: 238, endPoint x: 181, endPoint y: 257, distance: 19.1
click at [181, 257] on span "Start up end" at bounding box center [298, 255] width 266 height 17
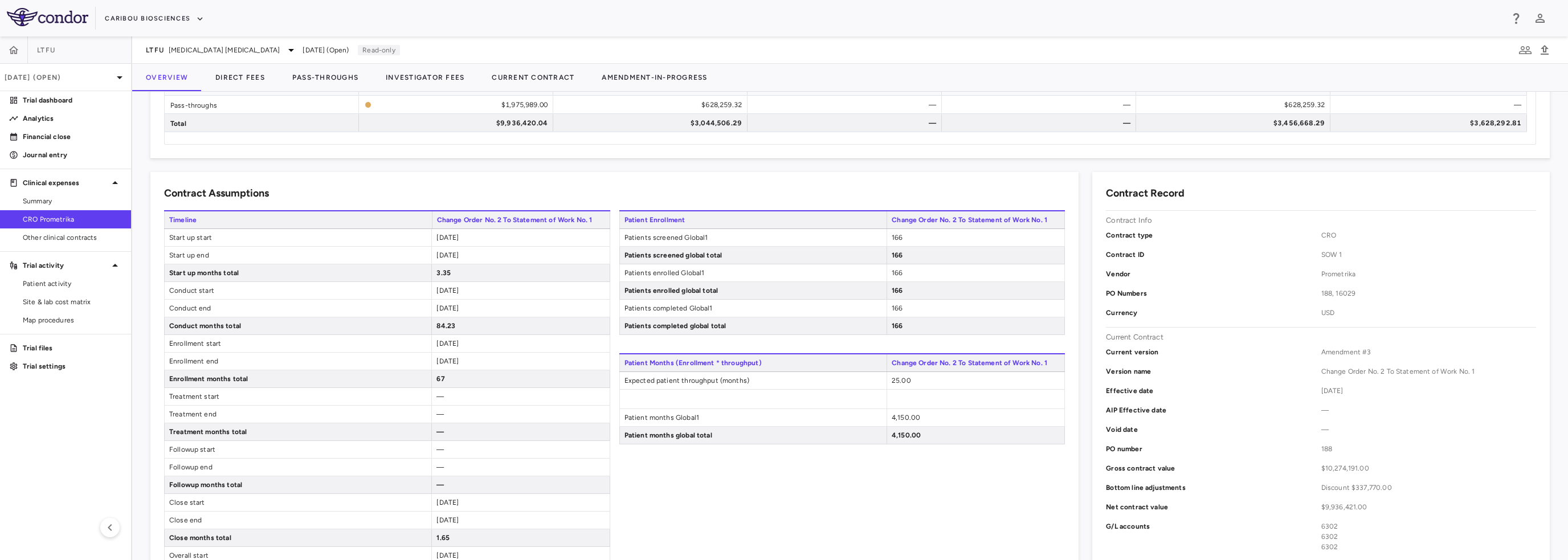
click at [173, 271] on span "Start up months total" at bounding box center [298, 273] width 266 height 17
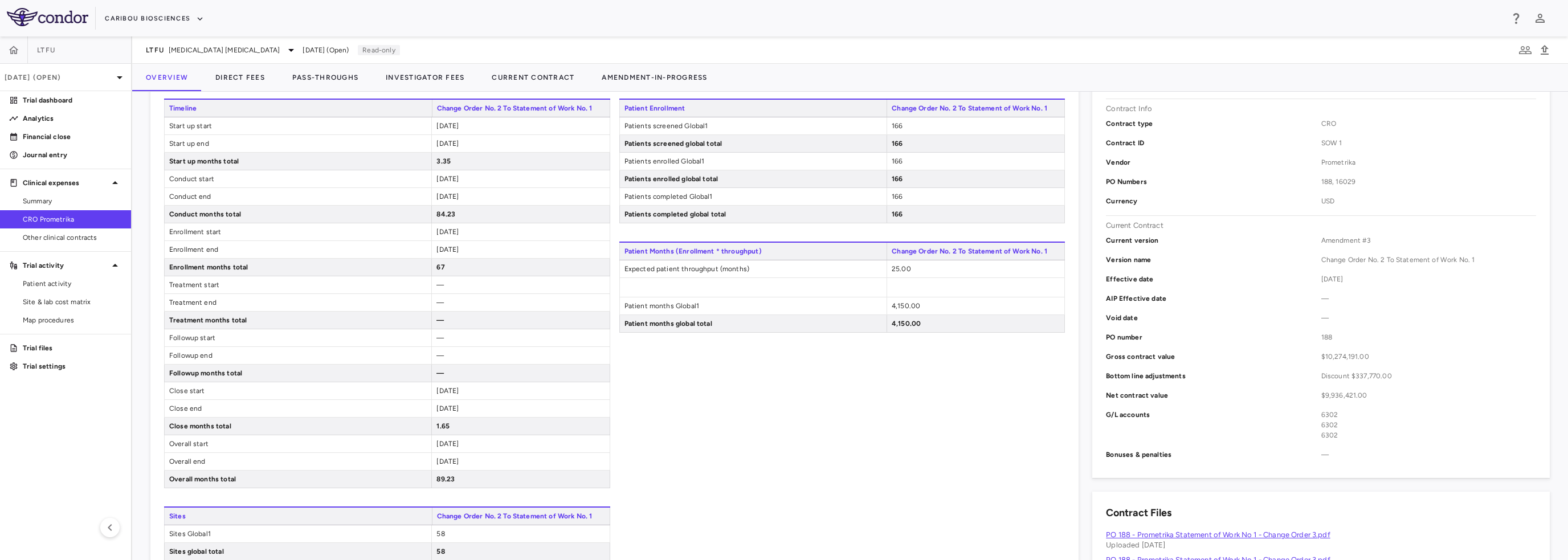
scroll to position [228, 0]
click at [580, 36] on div "Caribou Biosciences" at bounding box center [784, 18] width 1568 height 36
click at [247, 81] on button "Direct Fees" at bounding box center [240, 77] width 77 height 27
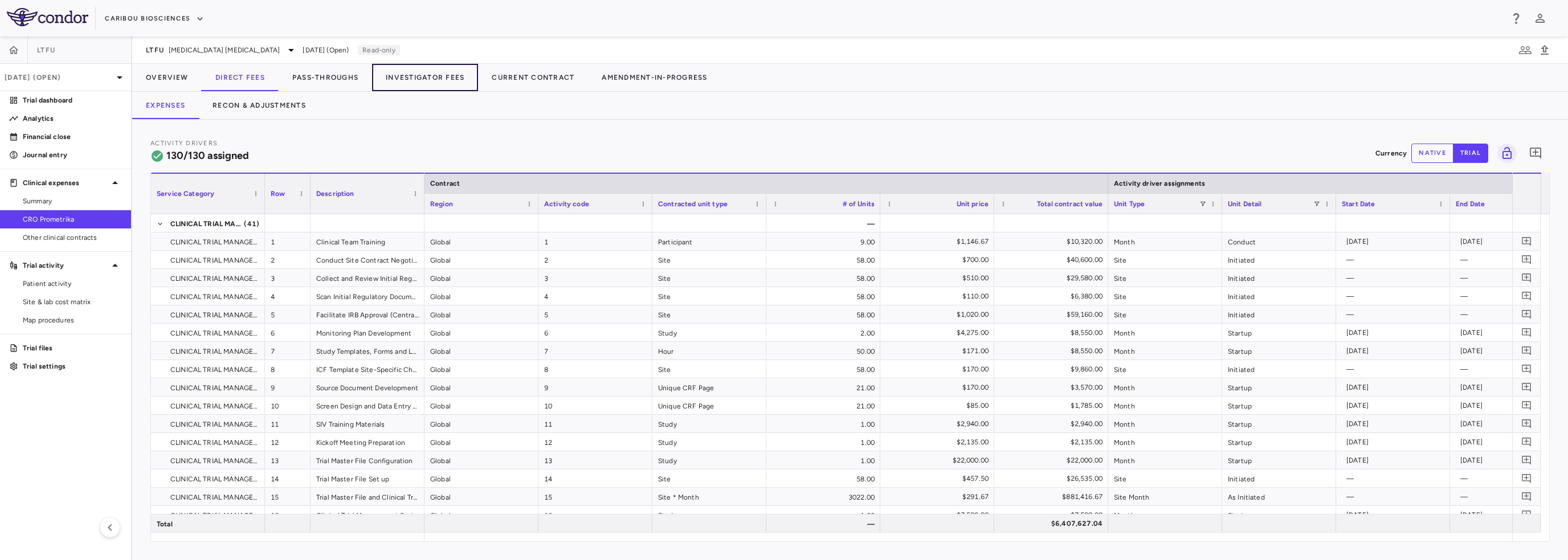
click at [402, 82] on button "Investigator Fees" at bounding box center [425, 77] width 106 height 27
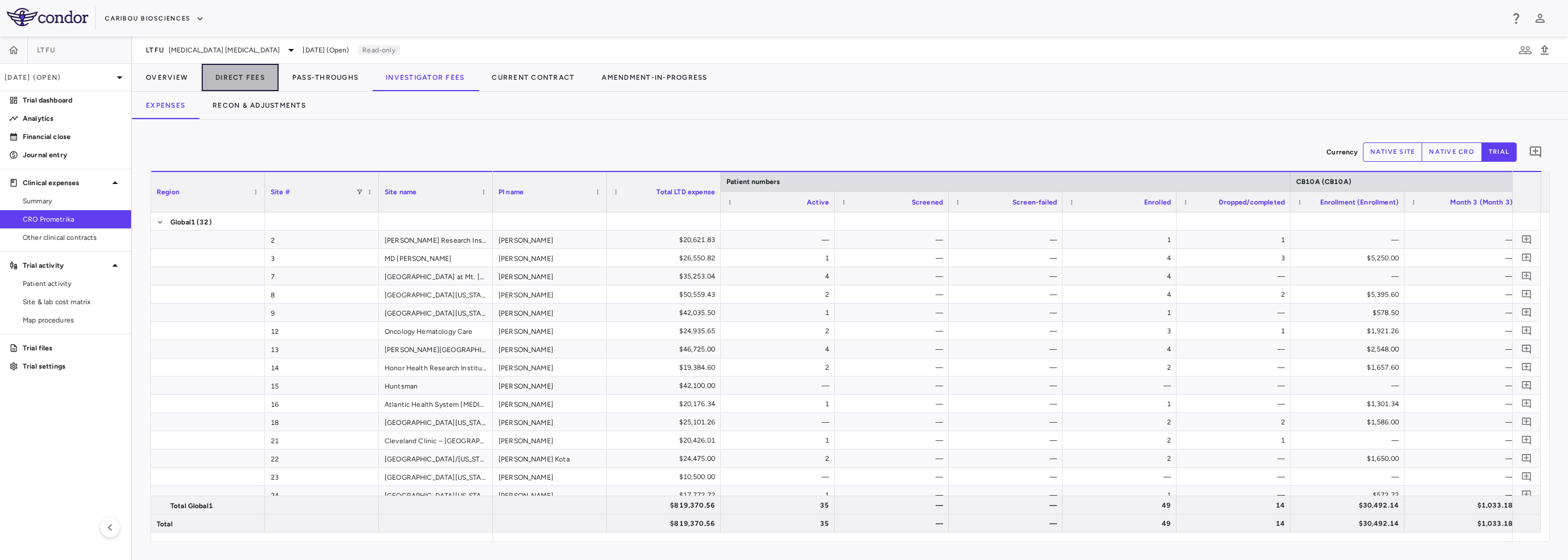
click at [218, 75] on button "Direct Fees" at bounding box center [240, 77] width 77 height 27
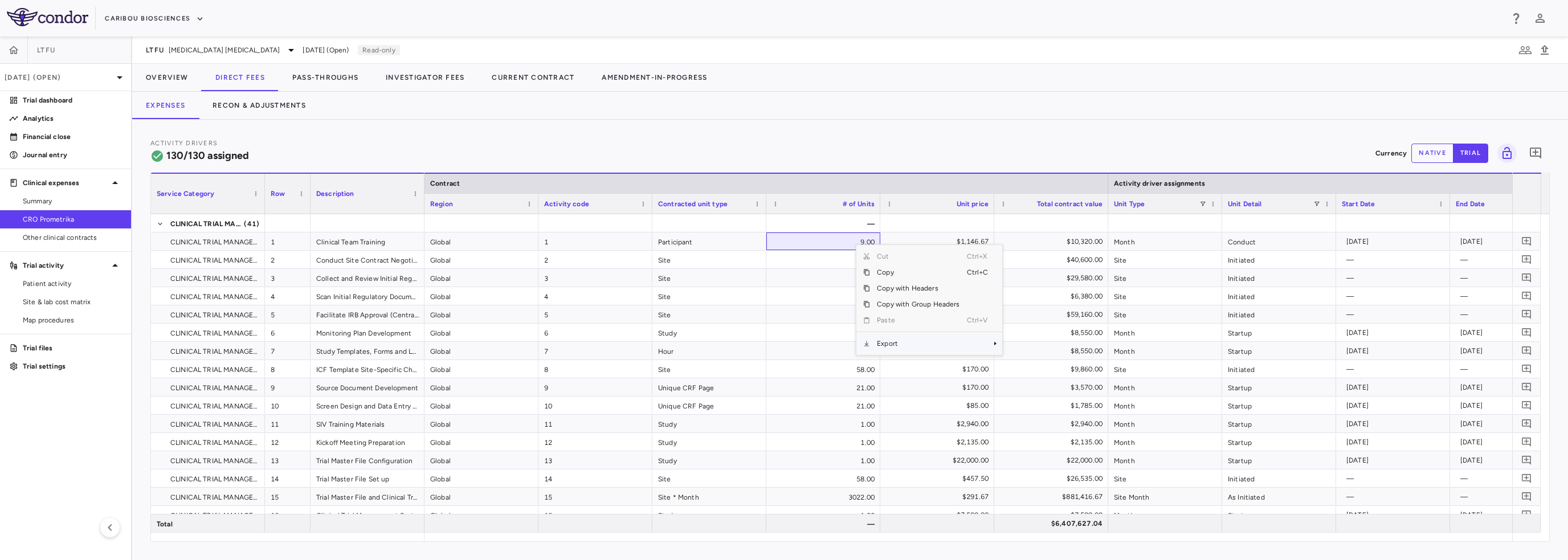
click at [912, 351] on span "Export" at bounding box center [918, 343] width 96 height 16
click at [1047, 361] on span "Excel Export" at bounding box center [1040, 363] width 53 height 16
click at [316, 82] on button "Pass-Throughs" at bounding box center [325, 77] width 93 height 27
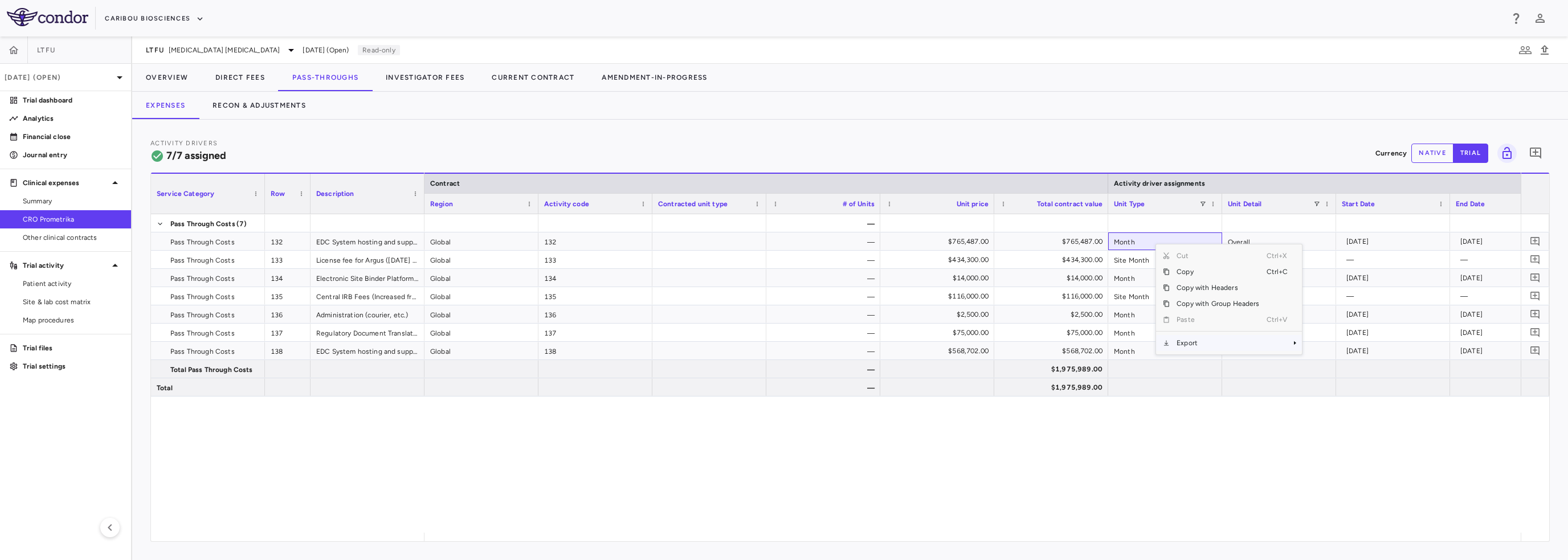
click at [1199, 339] on span "Export" at bounding box center [1218, 342] width 96 height 16
click at [1192, 343] on span "Export" at bounding box center [1218, 342] width 96 height 16
click at [1331, 362] on span "Excel Export" at bounding box center [1340, 363] width 53 height 16
click at [457, 75] on button "Investigator Fees" at bounding box center [425, 77] width 106 height 27
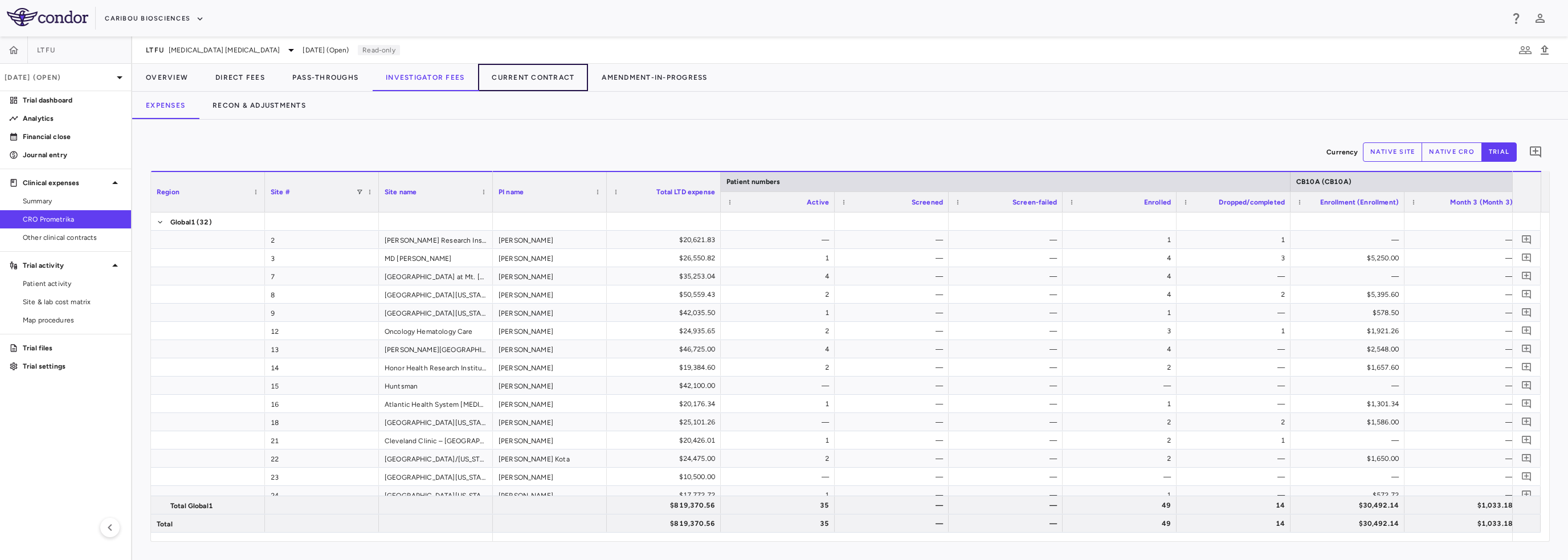
click at [535, 75] on button "Current Contract" at bounding box center [533, 77] width 110 height 27
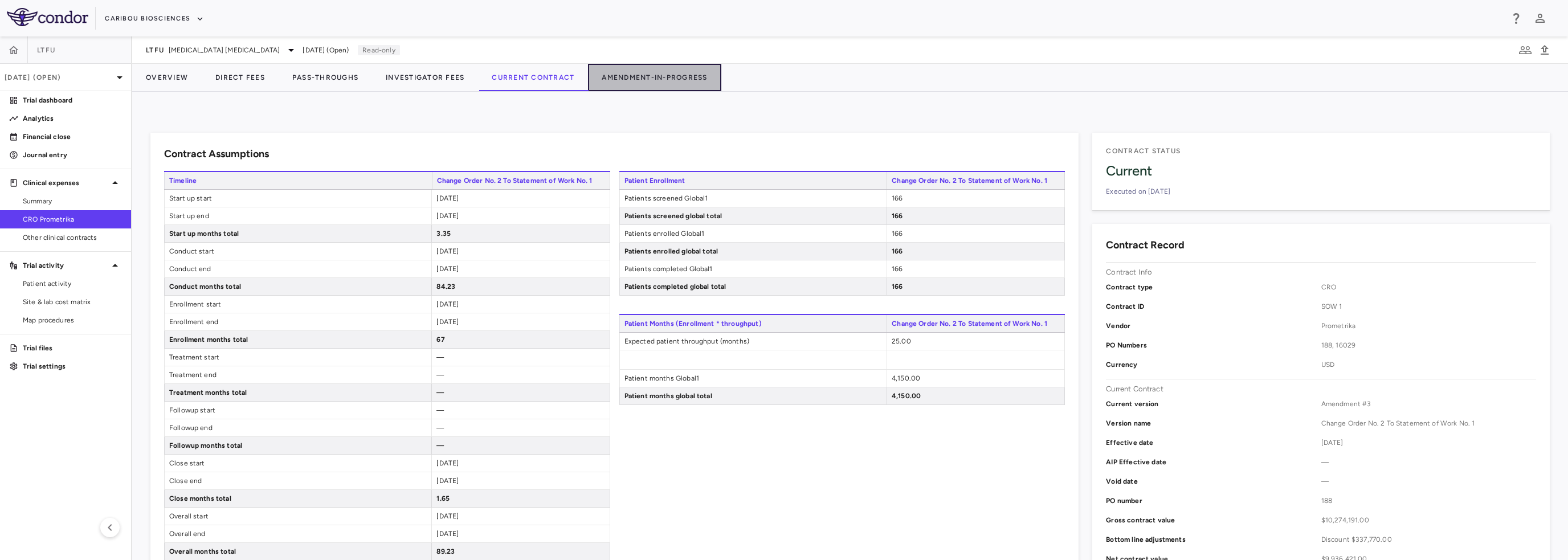
click at [624, 70] on button "Amendment-In-Progress" at bounding box center [654, 77] width 133 height 27
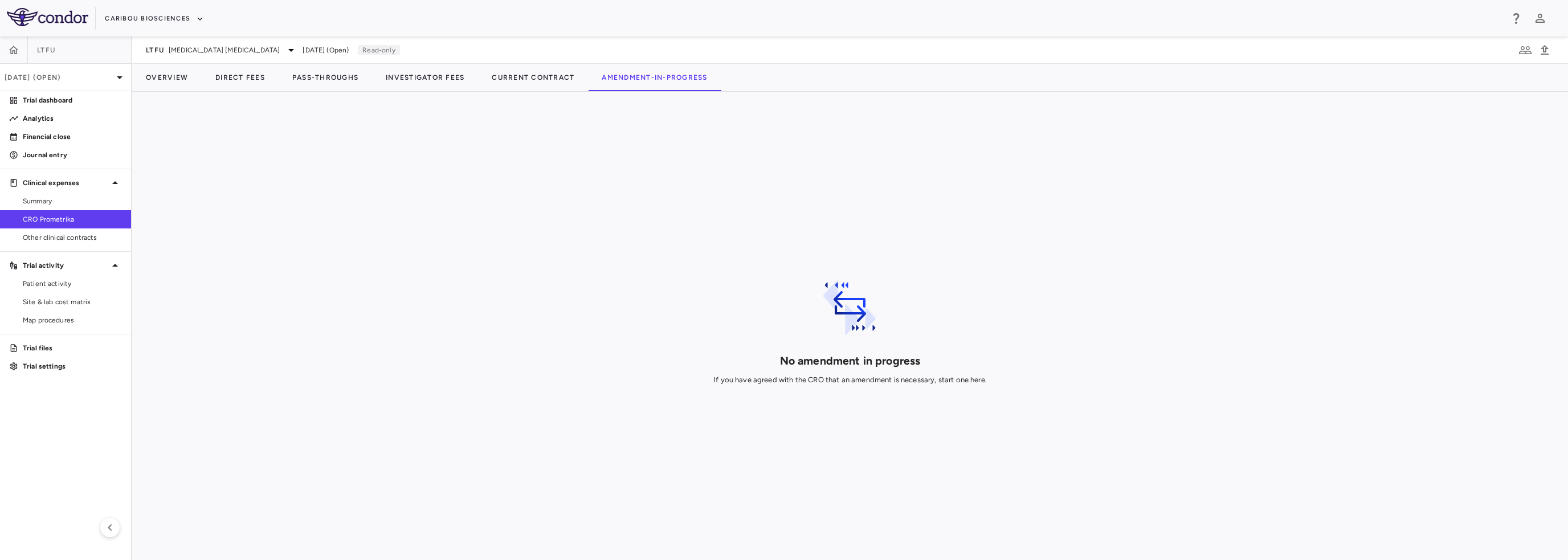
click at [75, 245] on div "Other clinical contracts" at bounding box center [65, 237] width 131 height 18
click at [77, 244] on link "Other clinical contracts" at bounding box center [65, 237] width 131 height 17
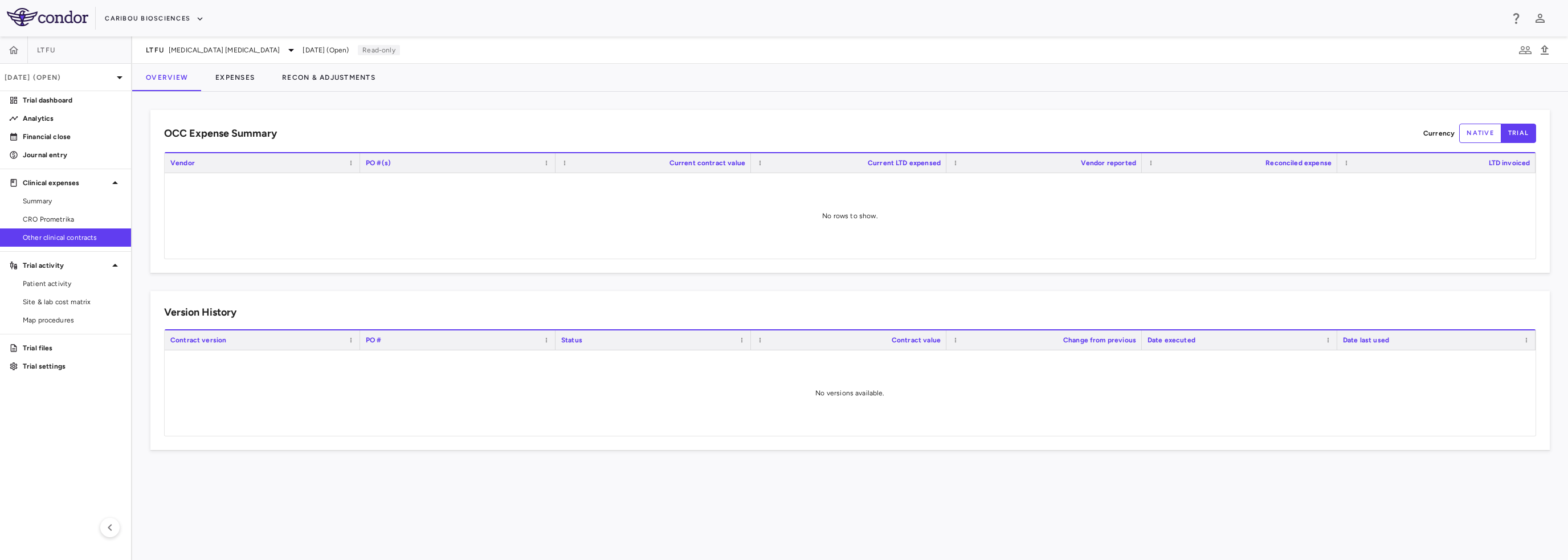
click at [77, 225] on link "CRO Prometrika" at bounding box center [65, 219] width 131 height 17
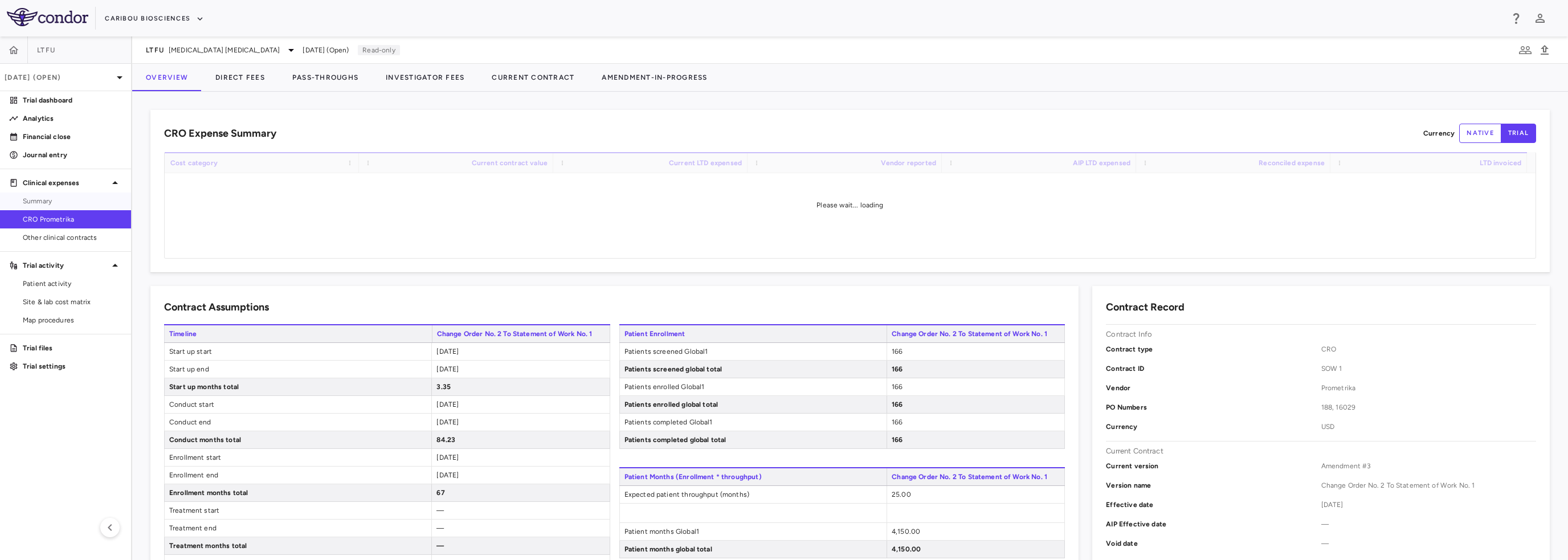
click at [65, 204] on span "Summary" at bounding box center [72, 201] width 99 height 10
